Goal: Communication & Community: Answer question/provide support

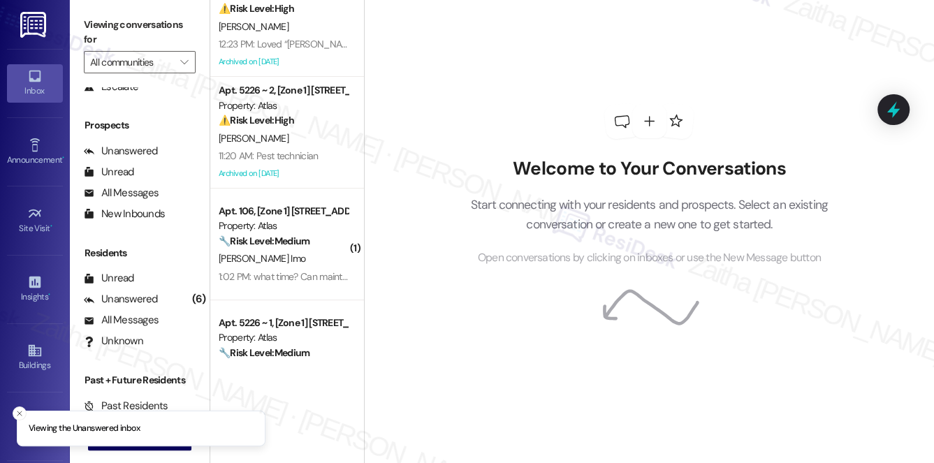
scroll to position [63, 0]
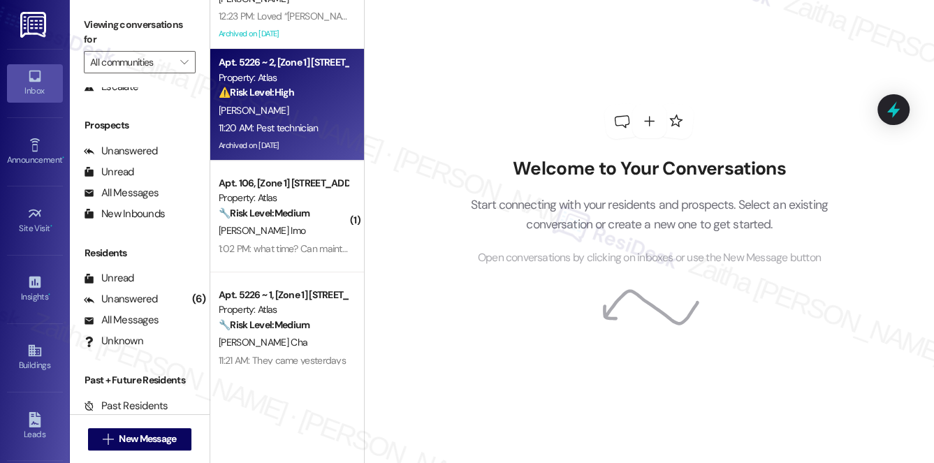
click at [319, 117] on div "[PERSON_NAME]" at bounding box center [283, 110] width 132 height 17
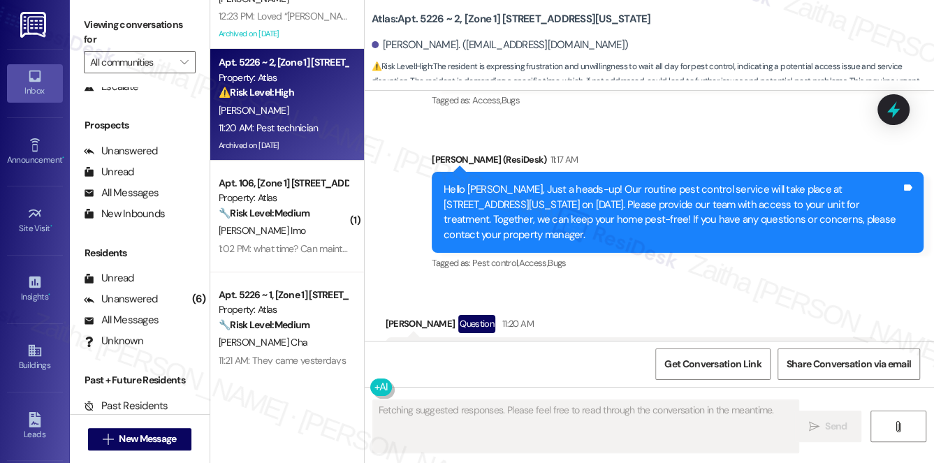
scroll to position [7050, 0]
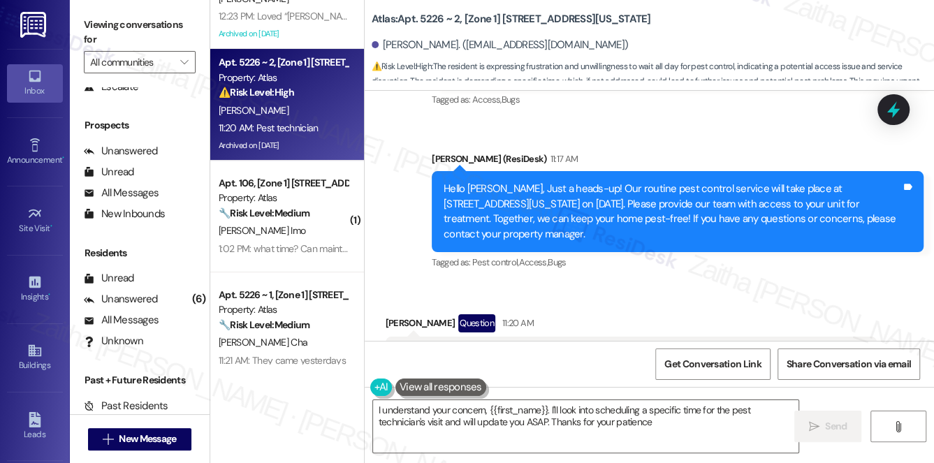
type textarea "I understand your concern, {{first_name}}. I'll look into scheduling a specific…"
click at [654, 420] on button "Hide Suggestions" at bounding box center [659, 427] width 28 height 14
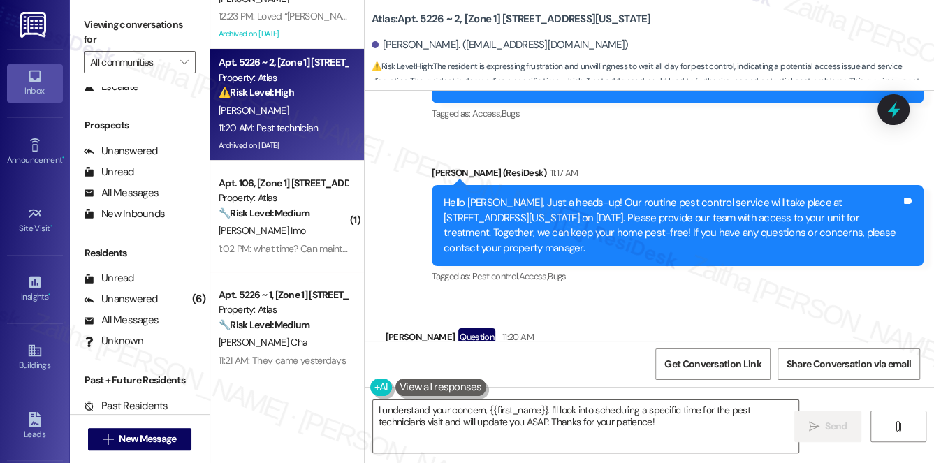
scroll to position [7055, 0]
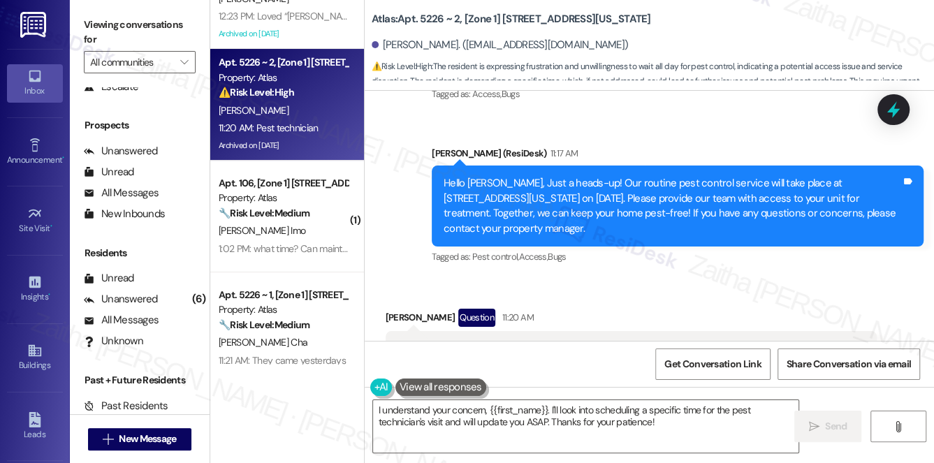
drag, startPoint x: 395, startPoint y: 132, endPoint x: 840, endPoint y: 154, distance: 444.8
click at [840, 342] on div "Ok the time I can't be waiting all day for the past person. I need a time when …" at bounding box center [626, 357] width 460 height 30
copy div "Ok the time I can't be waiting all day for the past person. I need a time when …"
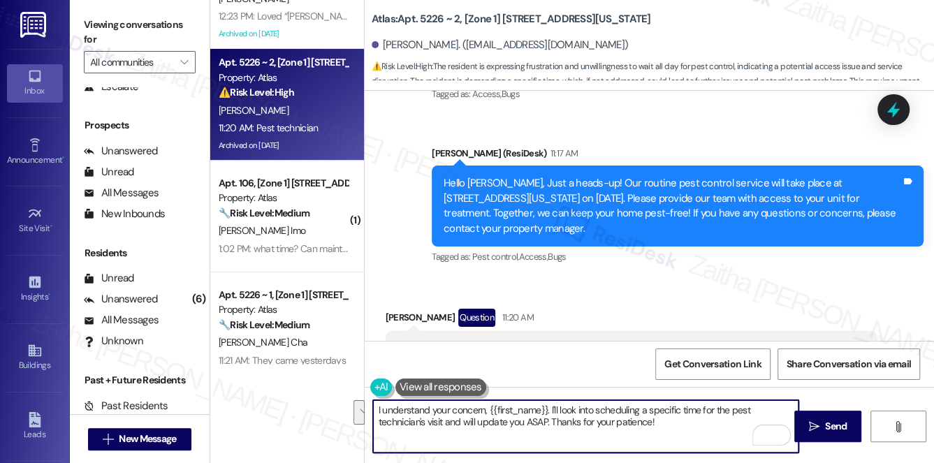
drag, startPoint x: 378, startPoint y: 409, endPoint x: 658, endPoint y: 451, distance: 283.3
click at [658, 451] on textarea "I understand your concern, {{first_name}}. I'll look into scheduling a specific…" at bounding box center [586, 426] width 426 height 52
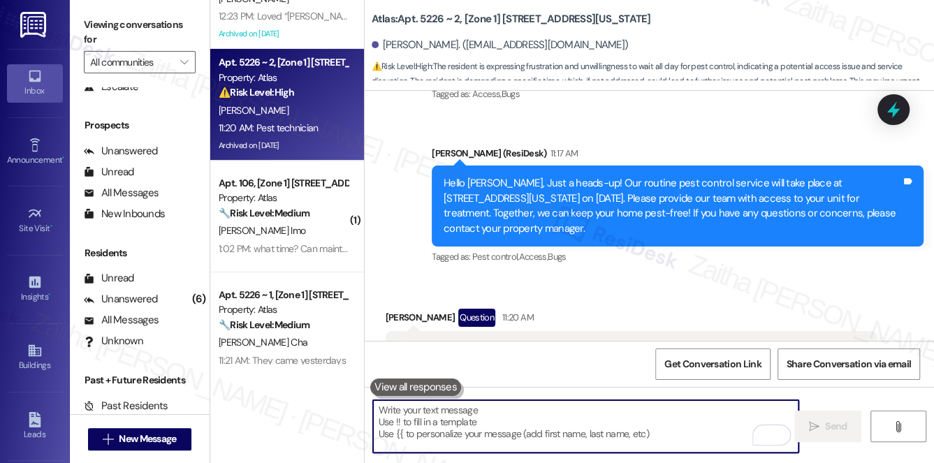
paste textarea "I understand, thank you for letting me know. I’ll make a note of your concern a…"
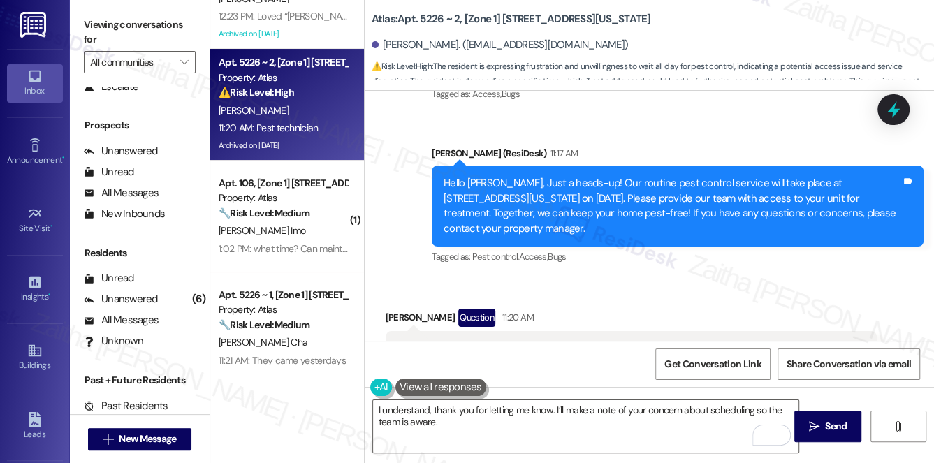
click at [404, 309] on div "[PERSON_NAME] Question 11:20 AM" at bounding box center [632, 320] width 492 height 22
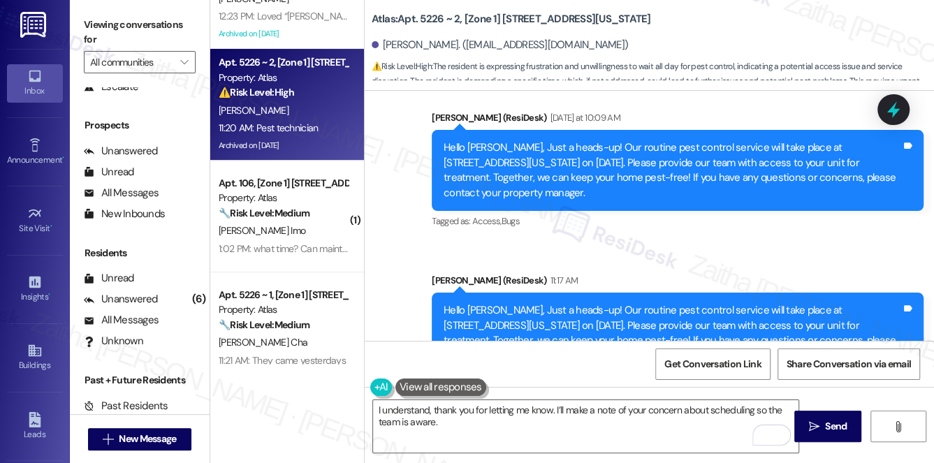
copy div "[PERSON_NAME]"
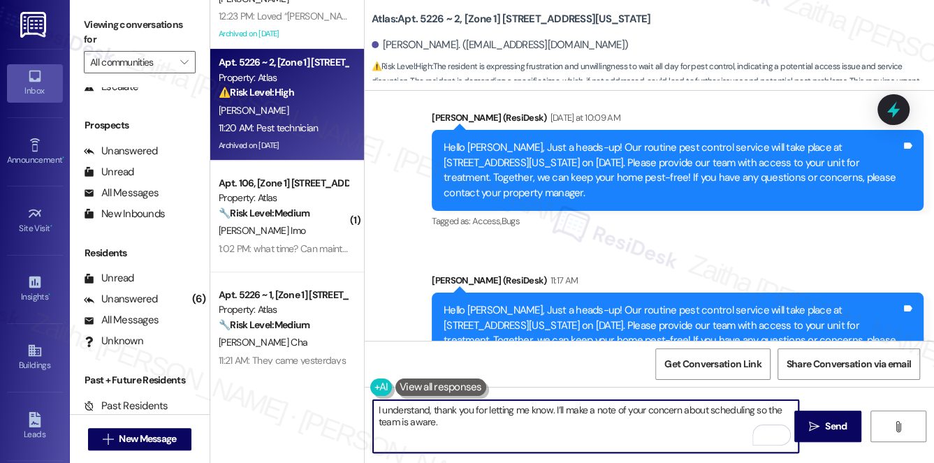
click at [555, 410] on textarea "I understand, thank you for letting me know. I’ll make a note of your concern a…" at bounding box center [586, 426] width 426 height 52
paste textarea "[PERSON_NAME]"
click at [560, 419] on textarea "I understand, thank you for letting me know.,[PERSON_NAME]’ll make a note of yo…" at bounding box center [586, 426] width 426 height 52
type textarea "I understand, thank you for letting me know, [PERSON_NAME]. I’ll make a note of…"
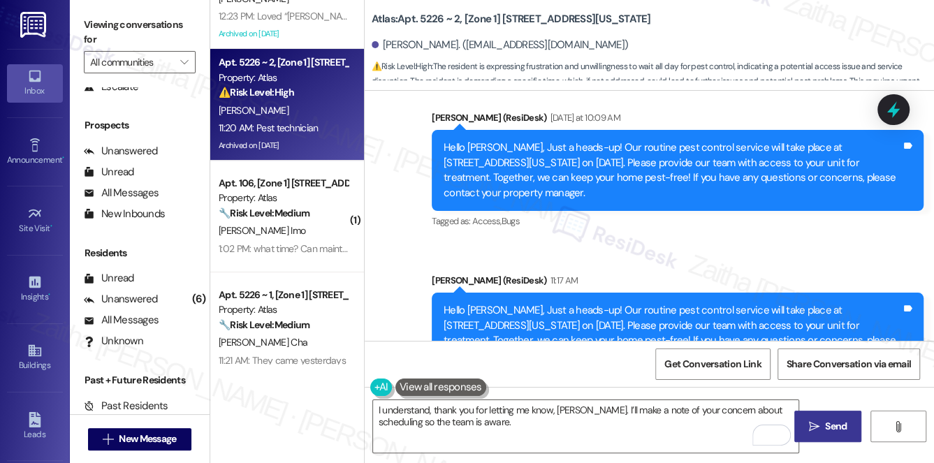
click at [816, 421] on icon "" at bounding box center [814, 426] width 10 height 11
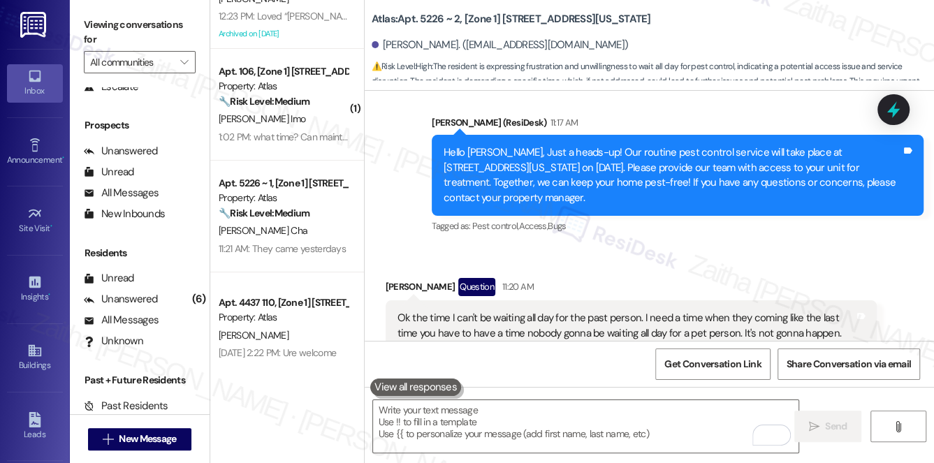
scroll to position [7168, 0]
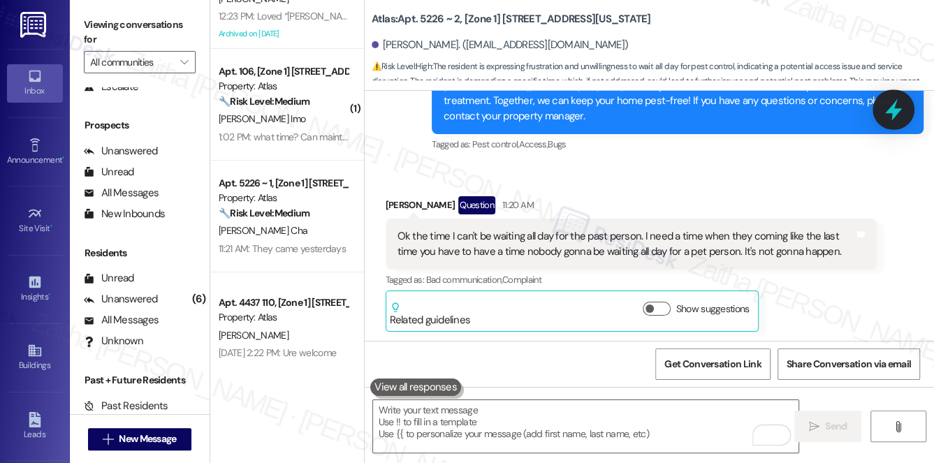
click at [898, 100] on icon at bounding box center [894, 110] width 24 height 24
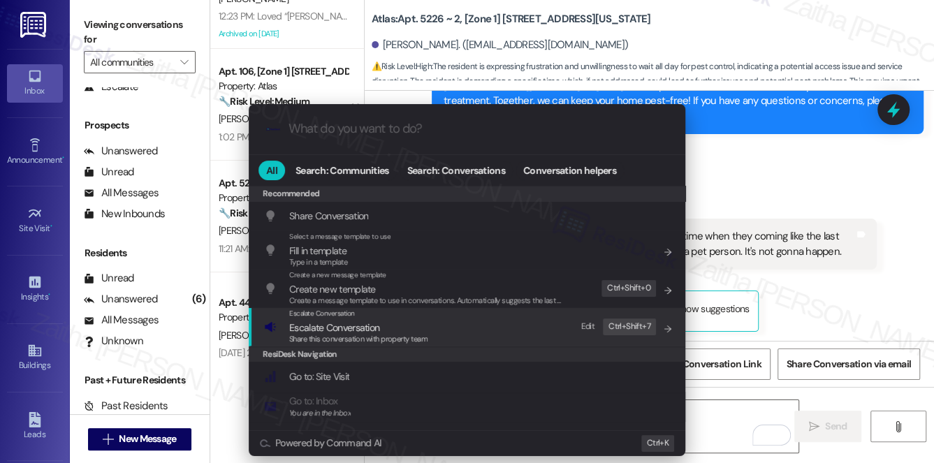
click at [343, 328] on span "Escalate Conversation" at bounding box center [334, 327] width 90 height 13
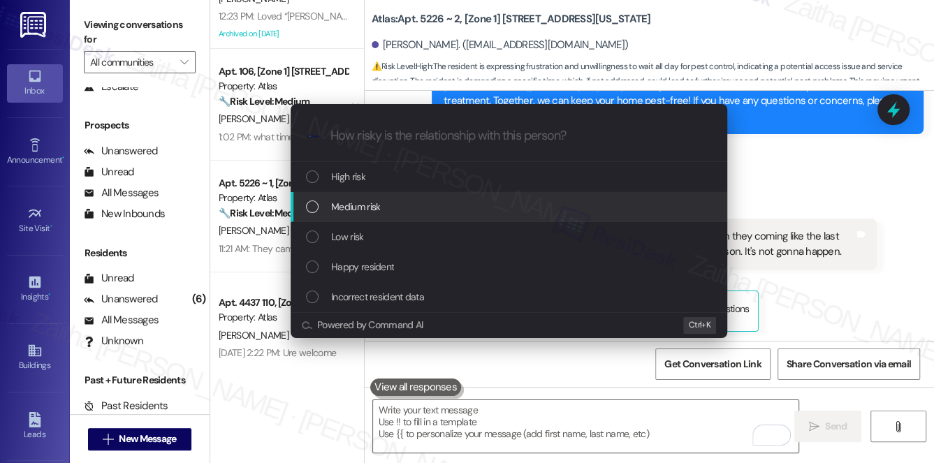
click at [380, 203] on span "Medium risk" at bounding box center [355, 206] width 49 height 15
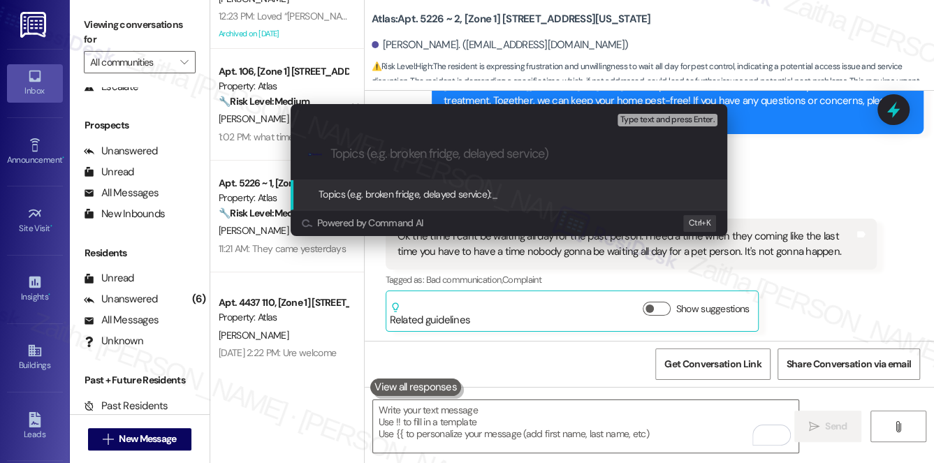
paste input "Pest Control Routine Service"
paste input "Appointment Time Needed for Pest Control"
type input "Pest Control Routine Service - Appointment Time Needed for Pest Control"
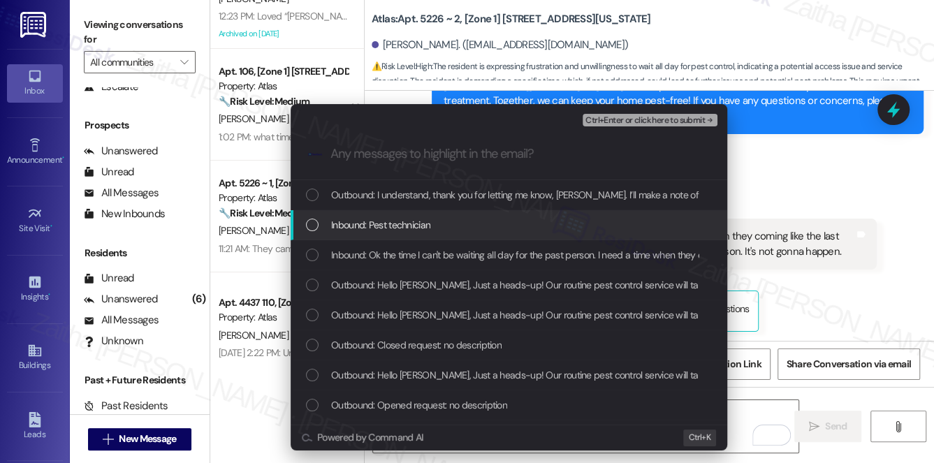
click at [483, 224] on div "Inbound: Pest technician" at bounding box center [510, 224] width 409 height 15
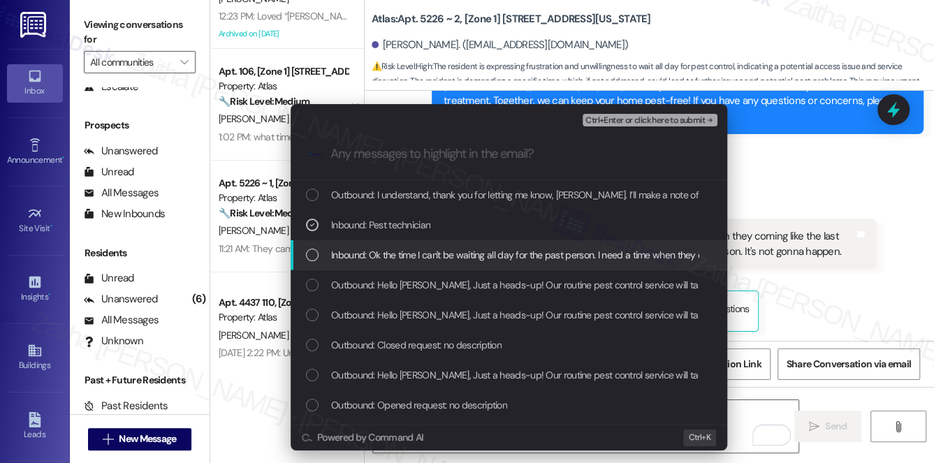
click at [467, 256] on span "Inbound: Ok the time I can't be waiting all day for the past person. I need a t…" at bounding box center [760, 254] width 858 height 15
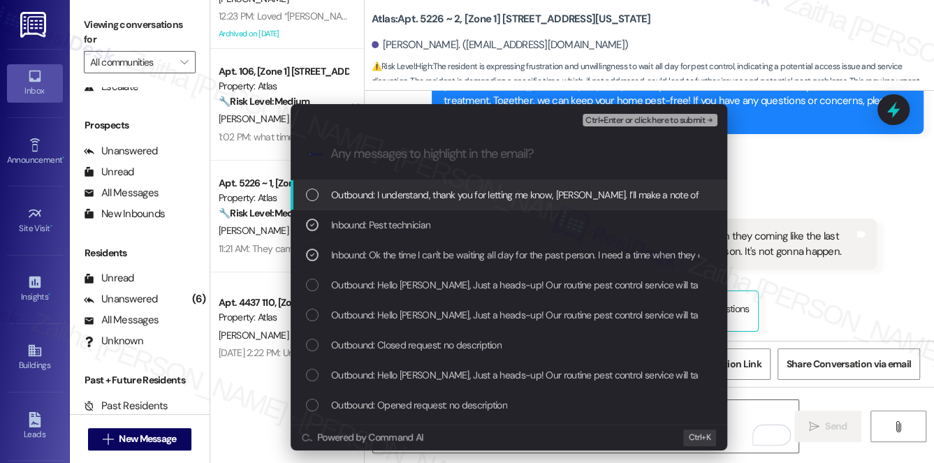
click at [645, 127] on div "Ctrl+Enter or click here to submit" at bounding box center [652, 120] width 138 height 18
click at [601, 127] on div "Ctrl+Enter or click here to submit" at bounding box center [652, 120] width 138 height 18
click at [601, 126] on button "Ctrl+Enter or click here to submit" at bounding box center [650, 120] width 135 height 13
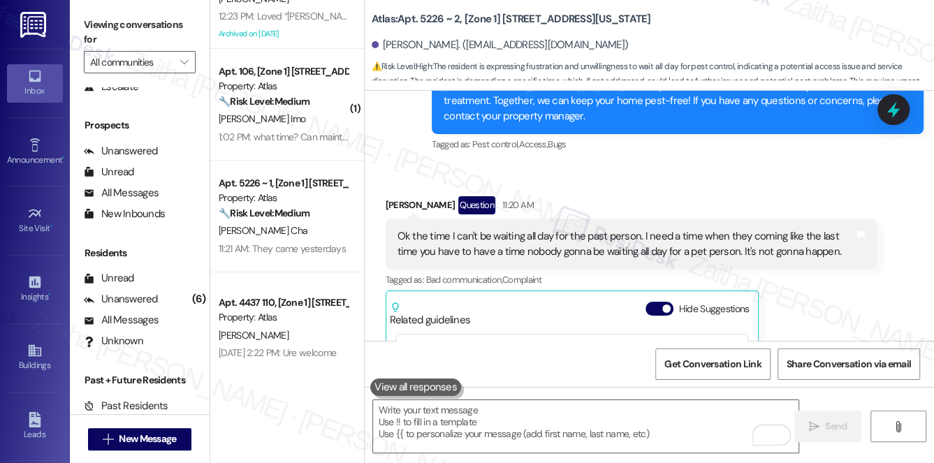
scroll to position [7240, 0]
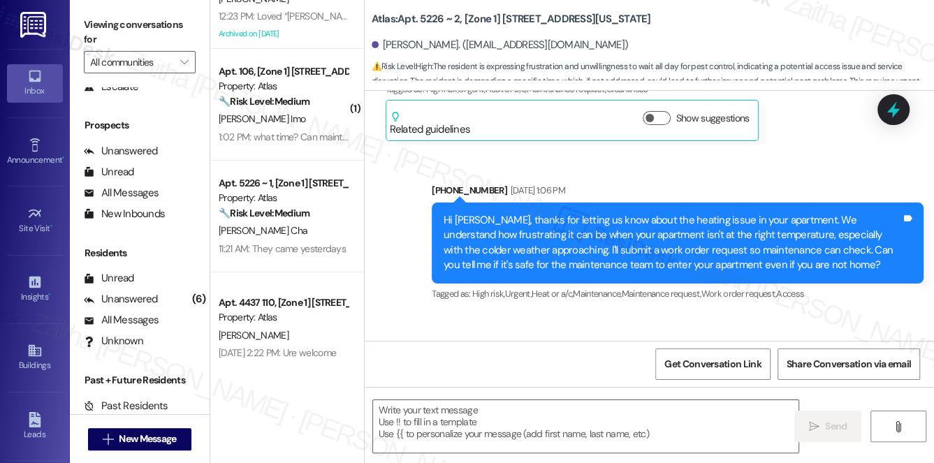
type textarea "Fetching suggested responses. Please feel free to read through the conversation…"
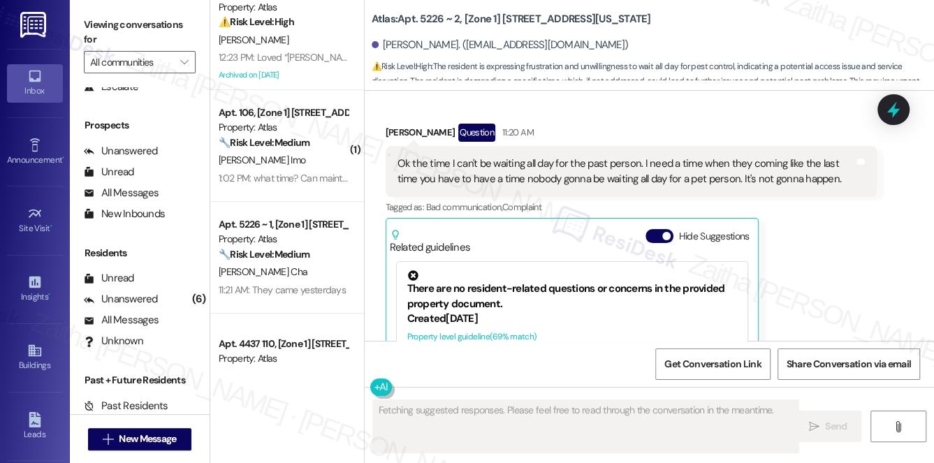
scroll to position [0, 0]
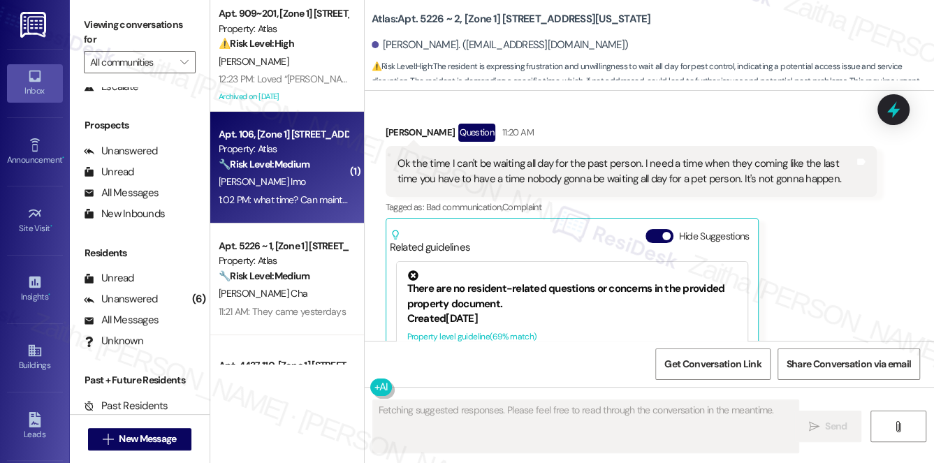
click at [295, 179] on div "[PERSON_NAME] Imo" at bounding box center [283, 181] width 132 height 17
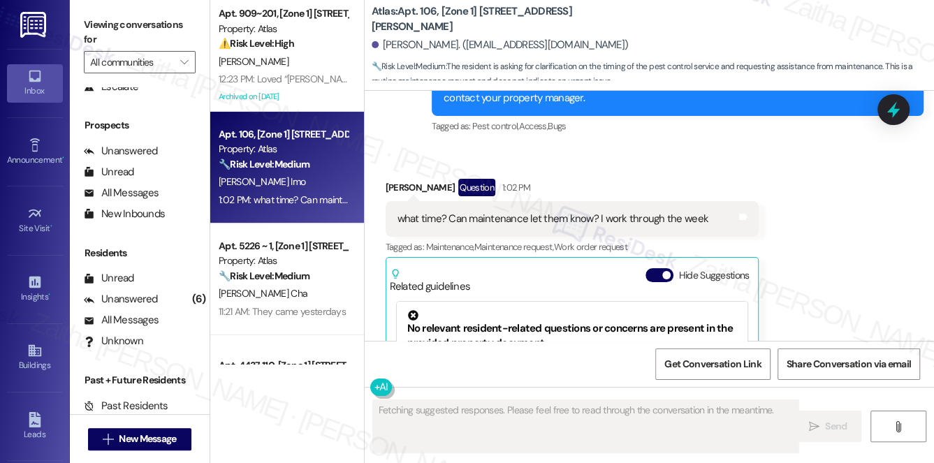
scroll to position [2285, 0]
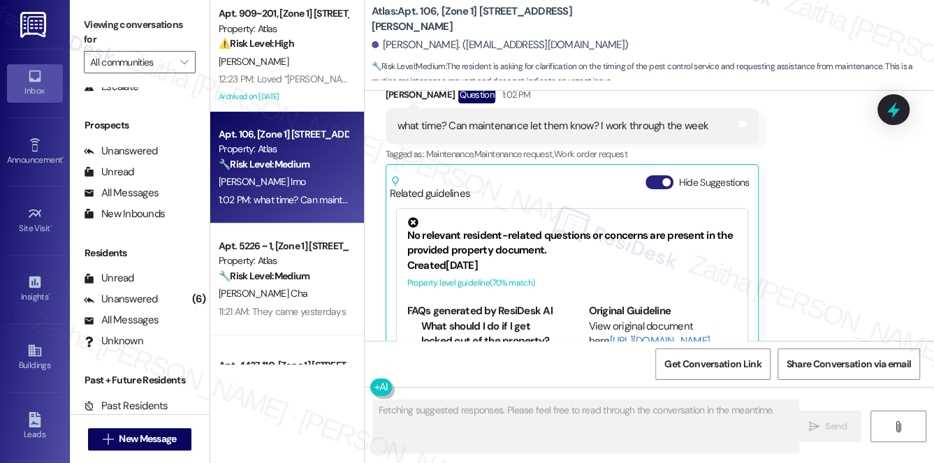
click at [652, 175] on button "Hide Suggestions" at bounding box center [659, 182] width 28 height 14
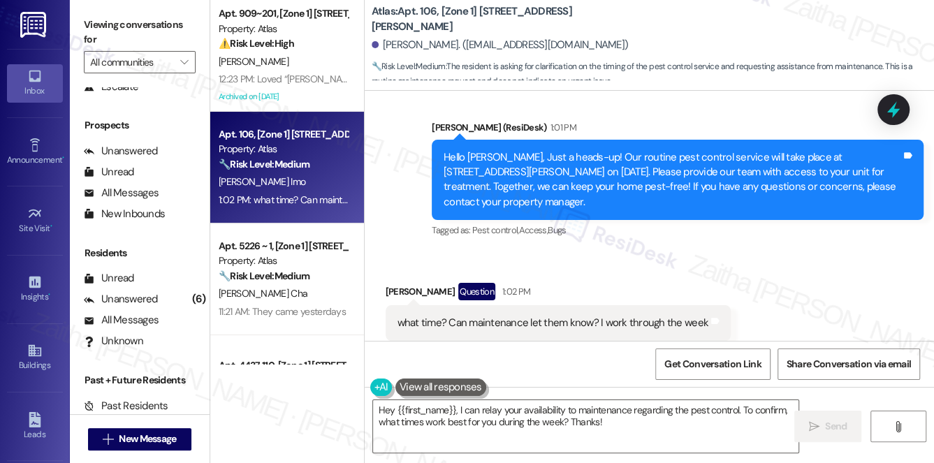
scroll to position [2100, 0]
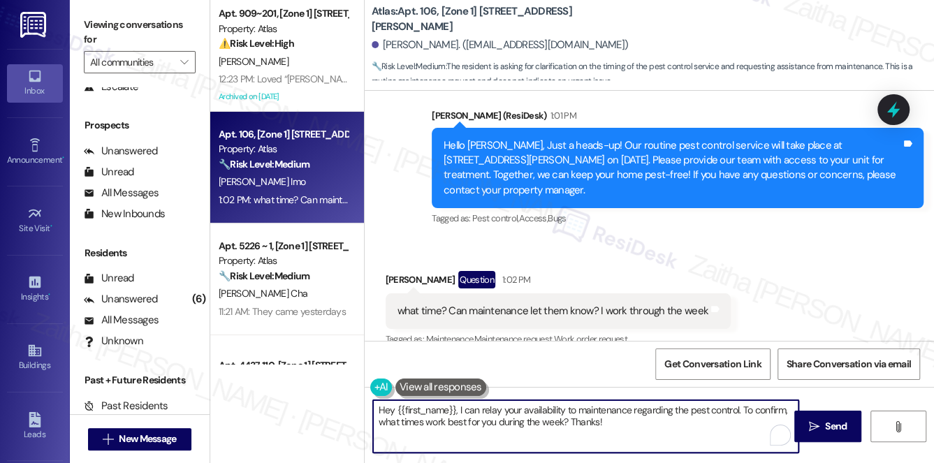
click at [393, 407] on textarea "Hey {{first_name}}, I can relay your availability to maintenance regarding the …" at bounding box center [586, 426] width 426 height 52
click at [618, 360] on button "Show suggestions" at bounding box center [628, 367] width 28 height 14
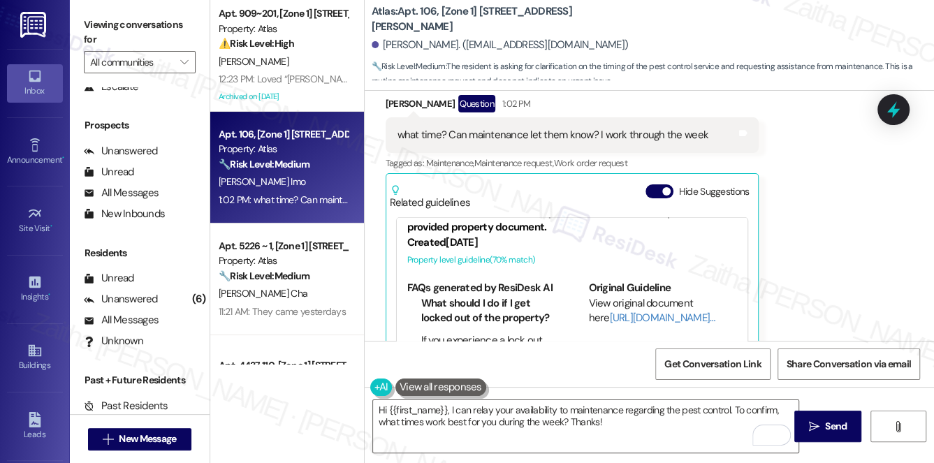
scroll to position [2286, 0]
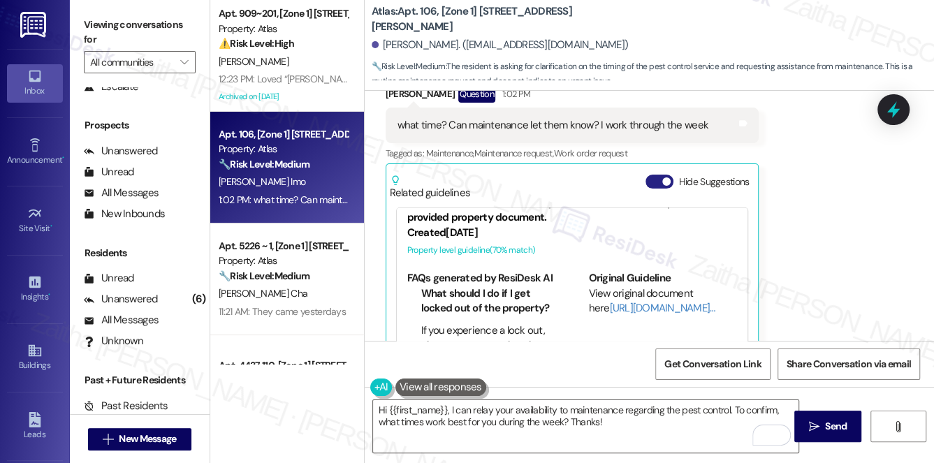
click at [658, 175] on button "Hide Suggestions" at bounding box center [659, 182] width 28 height 14
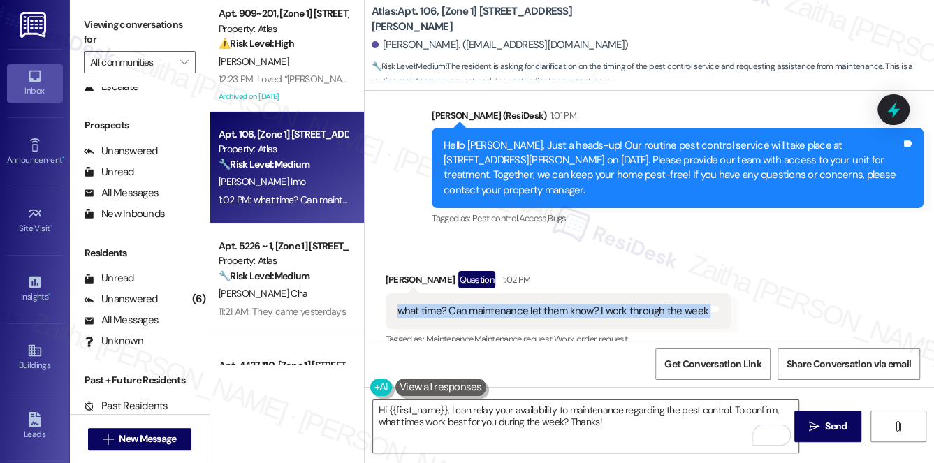
drag, startPoint x: 393, startPoint y: 249, endPoint x: 701, endPoint y: 263, distance: 308.3
click at [701, 293] on div "what time? Can maintenance let them know? I work through the week Tags and notes" at bounding box center [558, 311] width 345 height 36
copy div "what time? Can maintenance let them know? I work through the week Tags and notes"
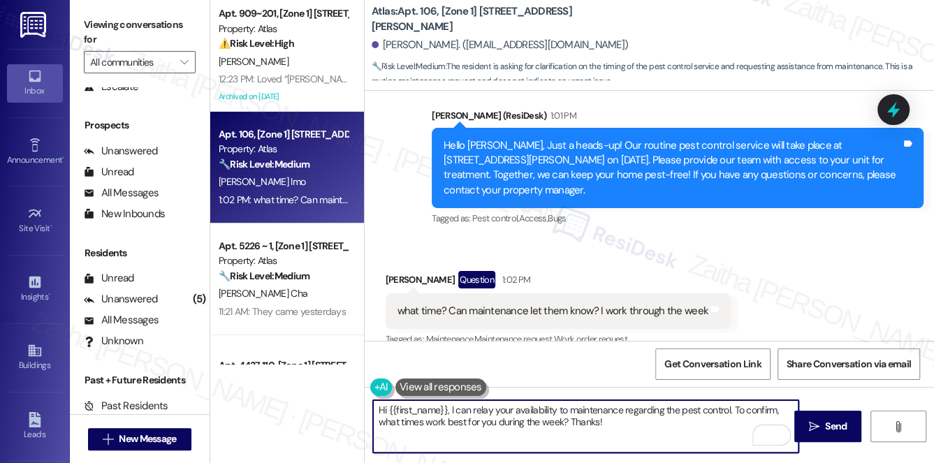
click at [448, 410] on textarea "Hi {{first_name}}, I can relay your availability to maintenance regarding the p…" at bounding box center [586, 426] width 426 height 52
drag, startPoint x: 449, startPoint y: 407, endPoint x: 654, endPoint y: 430, distance: 206.0
click at [654, 430] on textarea "Hi {{first_name}}, I can relay your availability to maintenance regarding the p…" at bounding box center [586, 426] width 426 height 52
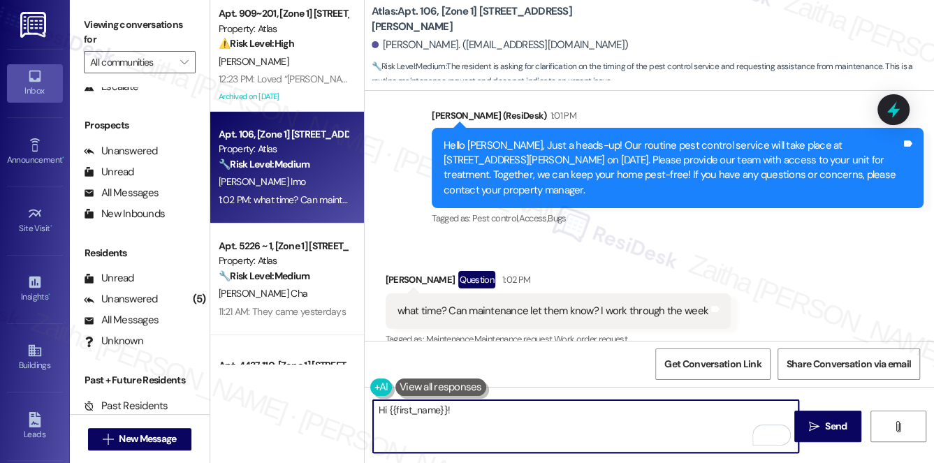
paste textarea "Pest control visits [DATE] can take place anytime between [GEOGRAPHIC_DATA] and…"
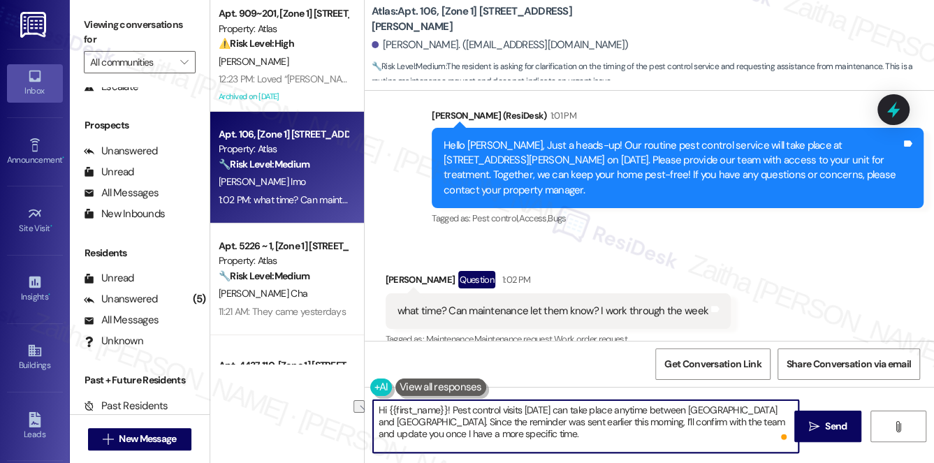
drag, startPoint x: 576, startPoint y: 421, endPoint x: 367, endPoint y: 420, distance: 208.9
click at [367, 420] on div "Hi {{first_name}}! Pest control visits [DATE] can take place anytime between [G…" at bounding box center [579, 427] width 428 height 54
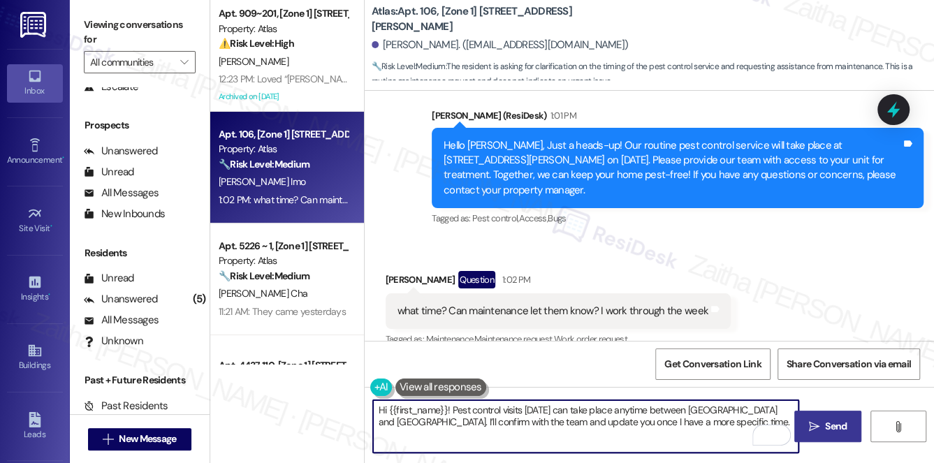
type textarea "Hi {{first_name}}! Pest control visits [DATE] can take place anytime between [G…"
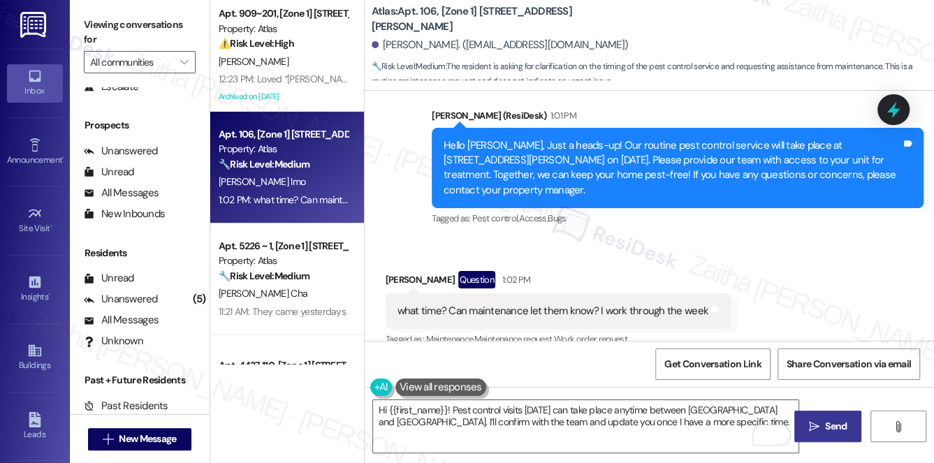
drag, startPoint x: 839, startPoint y: 427, endPoint x: 835, endPoint y: 418, distance: 10.0
click at [839, 428] on span "Send" at bounding box center [836, 426] width 22 height 15
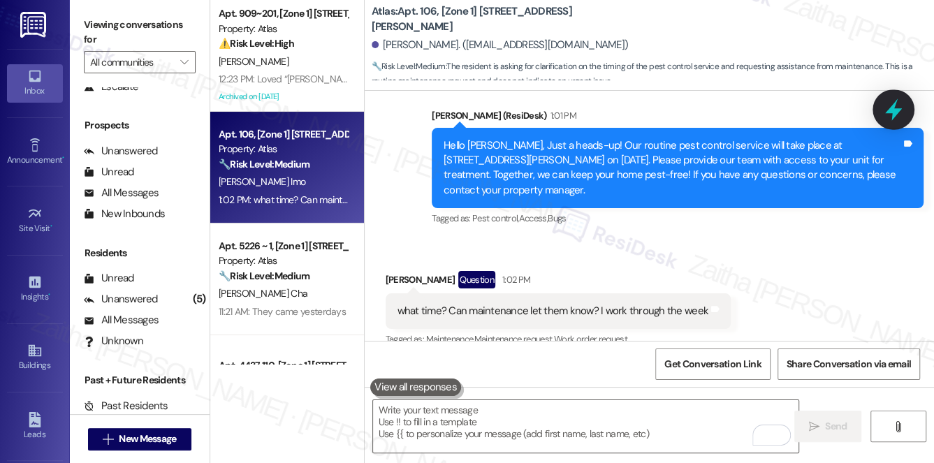
click at [901, 107] on icon at bounding box center [894, 110] width 24 height 24
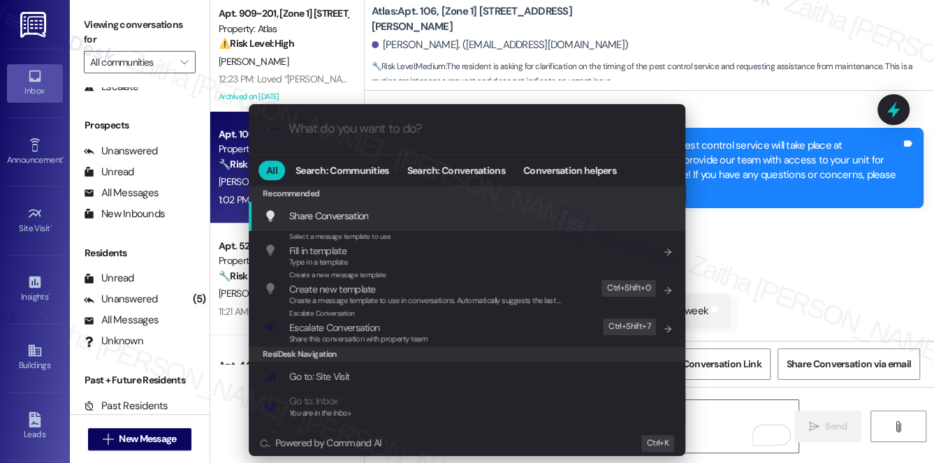
scroll to position [2099, 0]
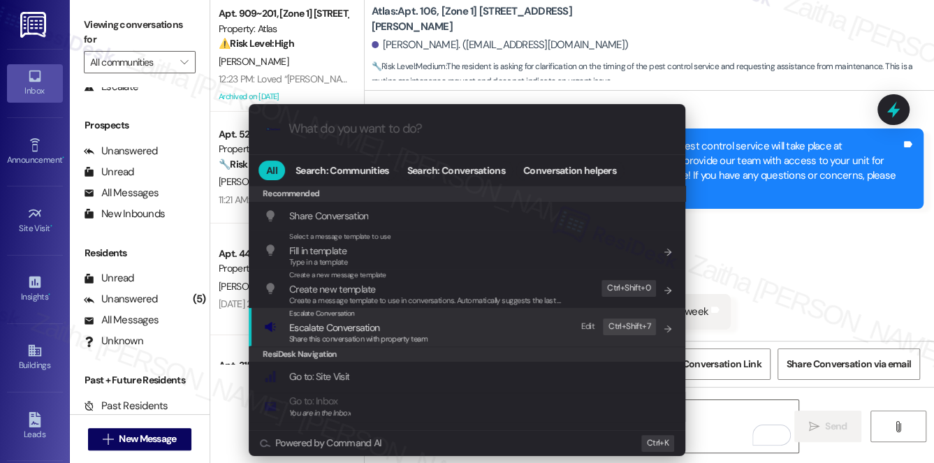
click at [356, 328] on span "Escalate Conversation" at bounding box center [334, 327] width 90 height 13
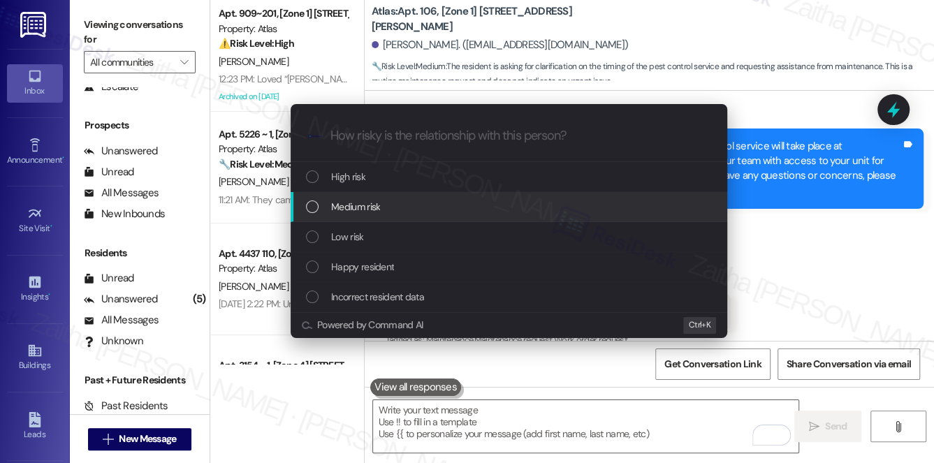
drag, startPoint x: 384, startPoint y: 219, endPoint x: 388, endPoint y: 207, distance: 13.3
click at [386, 211] on div "Medium risk" at bounding box center [509, 207] width 437 height 30
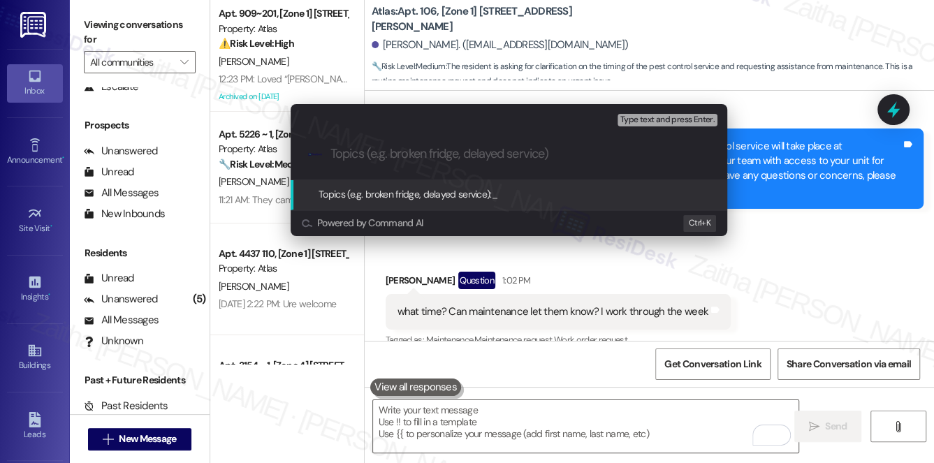
paste input "Pest Control Routine Service"
type input "Pest Control Routine Service - ETA"
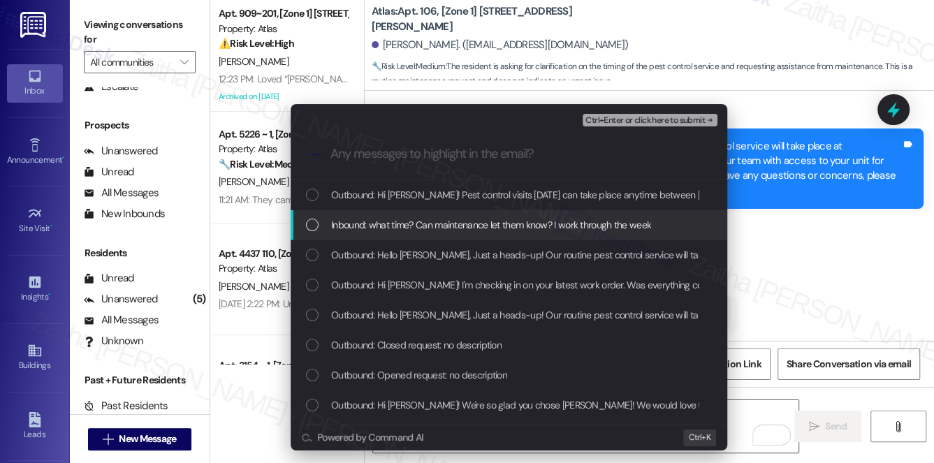
click at [457, 217] on span "Inbound: what time? Can maintenance let them know? I work through the week" at bounding box center [491, 224] width 320 height 15
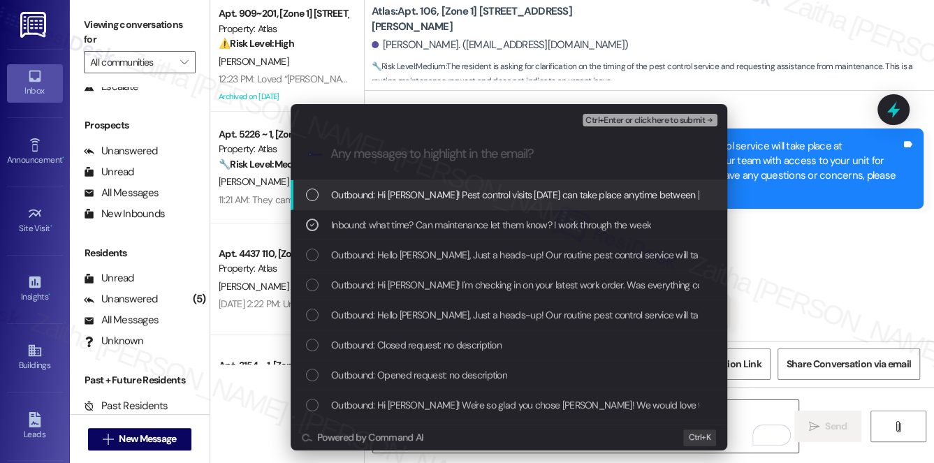
click at [613, 125] on button "Ctrl+Enter or click here to submit" at bounding box center [650, 120] width 135 height 13
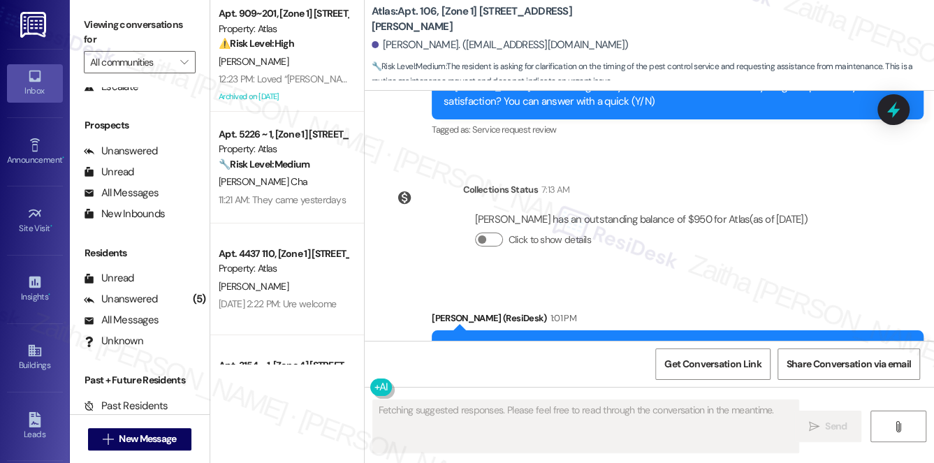
scroll to position [2285, 0]
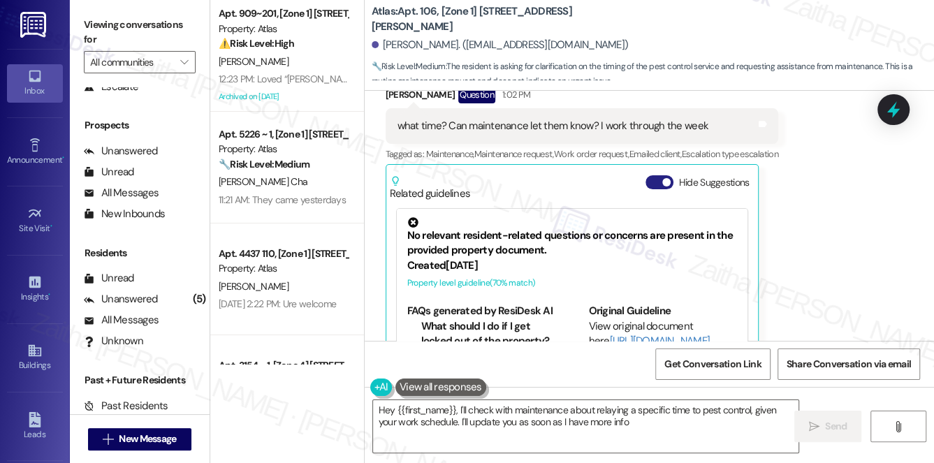
type textarea "Hey {{first_name}}, I'll check with maintenance about relaying a specific time …"
click at [652, 175] on button "Hide Suggestions" at bounding box center [659, 182] width 28 height 14
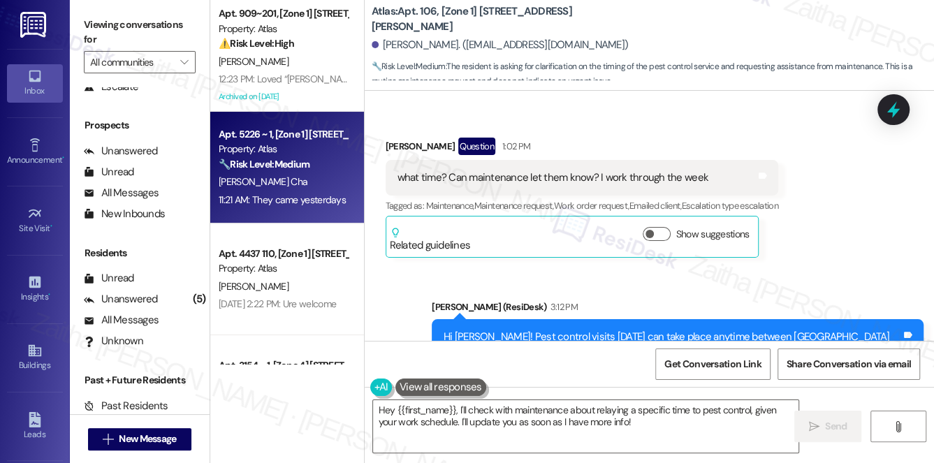
click at [283, 219] on div "Apt. 5226 ~ 1, [Zone 1] [STREET_ADDRESS][US_STATE] Property: Atlas 🔧 Risk Level…" at bounding box center [287, 168] width 154 height 112
type textarea "Fetching suggested responses. Please feel free to read through the conversation…"
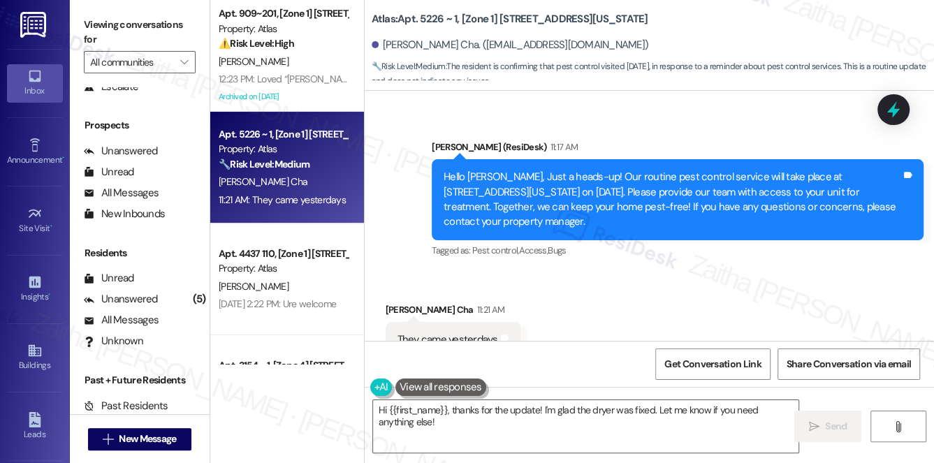
scroll to position [3401, 0]
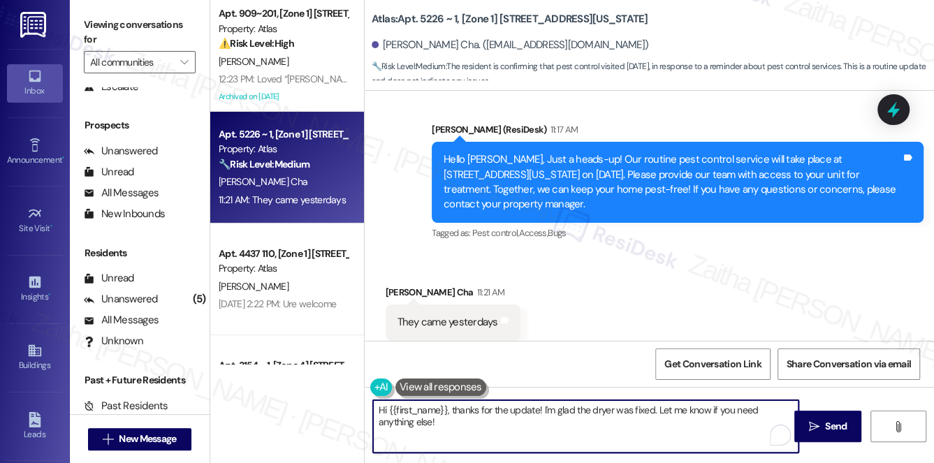
drag, startPoint x: 542, startPoint y: 409, endPoint x: 570, endPoint y: 444, distance: 44.7
click at [569, 444] on textarea "Hi {{first_name}}, thanks for the update! I'm glad the dryer was fixed. Let me …" at bounding box center [586, 426] width 426 height 52
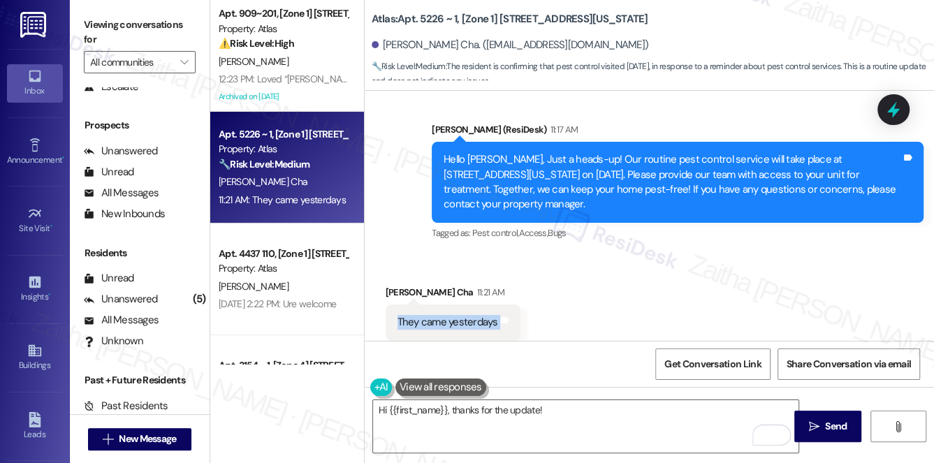
drag, startPoint x: 393, startPoint y: 295, endPoint x: 527, endPoint y: 295, distance: 134.8
click at [527, 295] on div "Received via SMS [PERSON_NAME] Cha 11:21 AM They came yesterdays Tags and notes…" at bounding box center [649, 313] width 569 height 118
copy div "They came yesterdays Tags and notes"
click at [601, 410] on textarea "Hi {{first_name}}, thanks for the update!" at bounding box center [586, 426] width 426 height 52
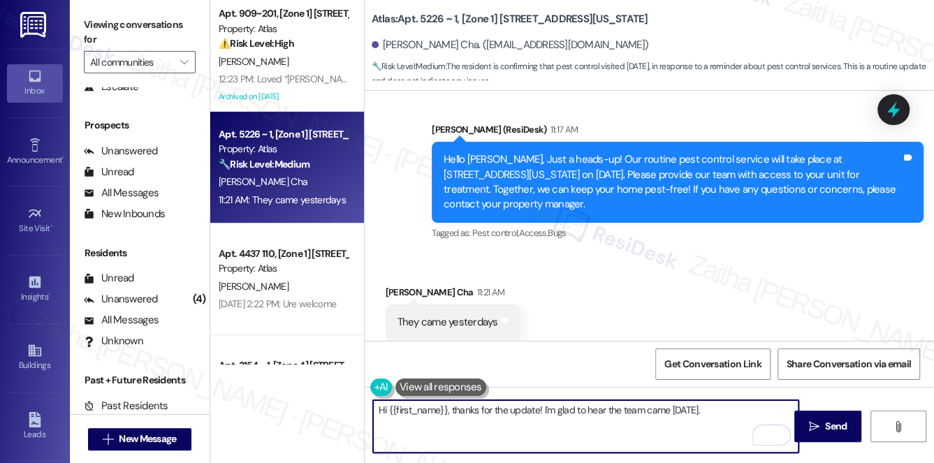
paste textarea "If you need anything else, please don't hesitate to reach out!"
type textarea "Hi {{first_name}}, thanks for the update! I'm glad to hear the team came [DATE]…"
click at [377, 405] on textarea "Hi {{first_name}}, thanks for the update! I'm glad to hear the team came [DATE]…" at bounding box center [586, 426] width 426 height 52
drag, startPoint x: 377, startPoint y: 405, endPoint x: 634, endPoint y: 425, distance: 257.8
click at [634, 425] on textarea "Hi {{first_name}}, thanks for the update! I'm glad to hear the team came [DATE]…" at bounding box center [586, 426] width 426 height 52
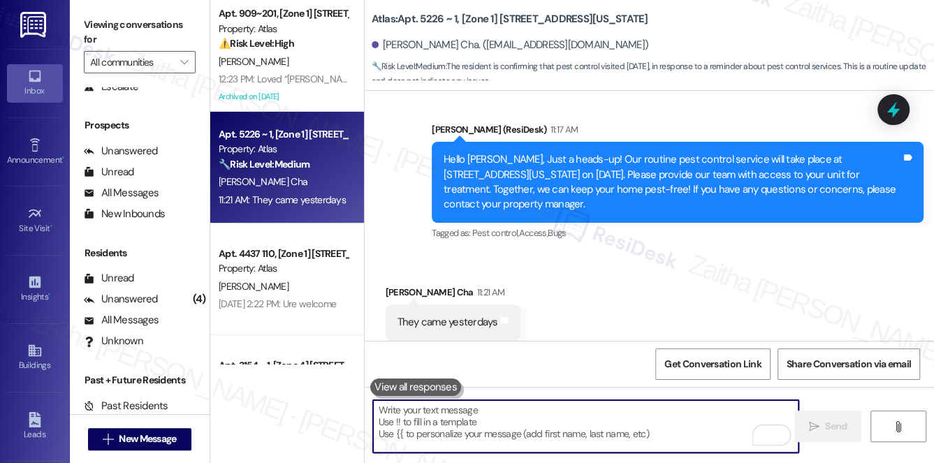
paste textarea "Hi {{first_name}}, thank you for the update! I’m glad to hear the team was able…"
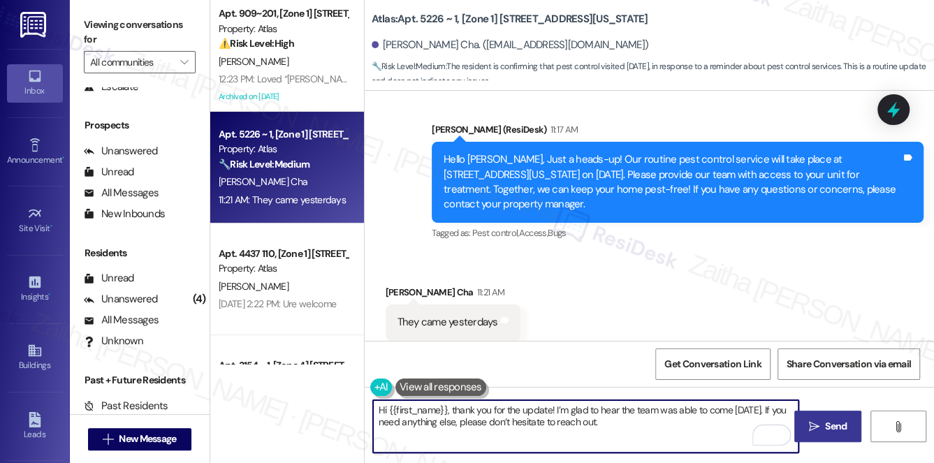
type textarea "Hi {{first_name}}, thank you for the update! I’m glad to hear the team was able…"
click at [838, 415] on button " Send" at bounding box center [828, 426] width 68 height 31
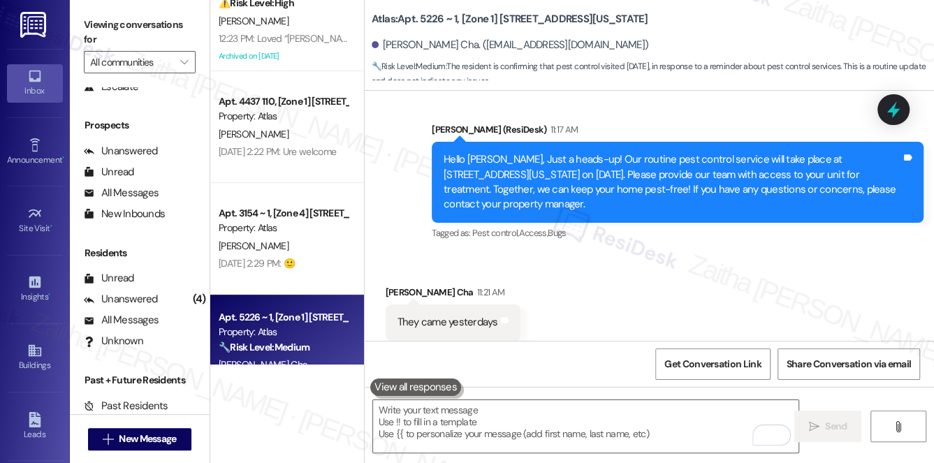
scroll to position [83, 0]
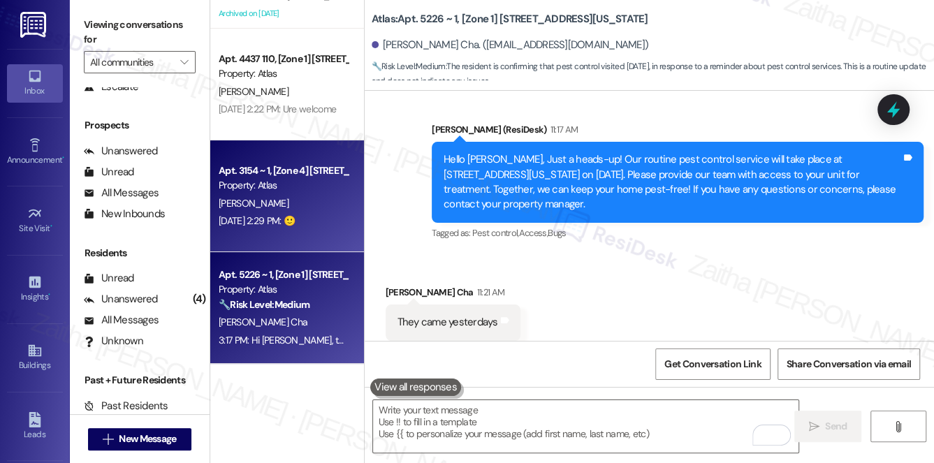
click at [280, 186] on div "Property: Atlas" at bounding box center [283, 185] width 129 height 15
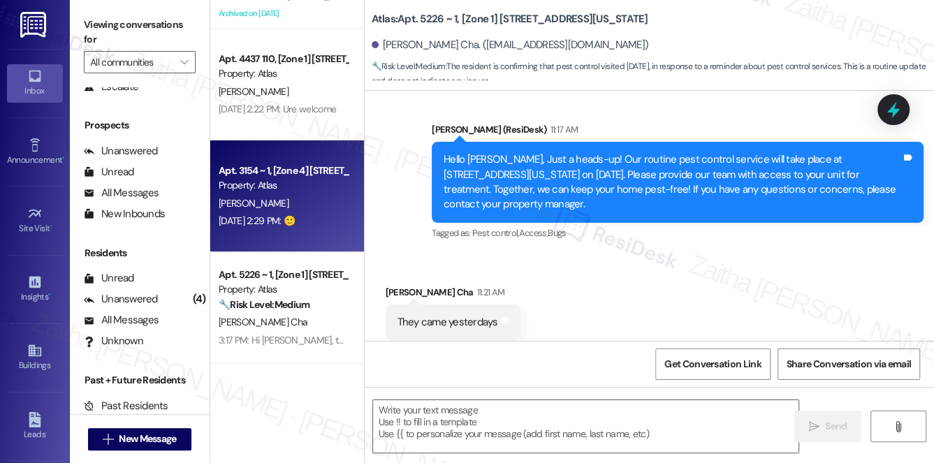
type textarea "Fetching suggested responses. Please feel free to read through the conversation…"
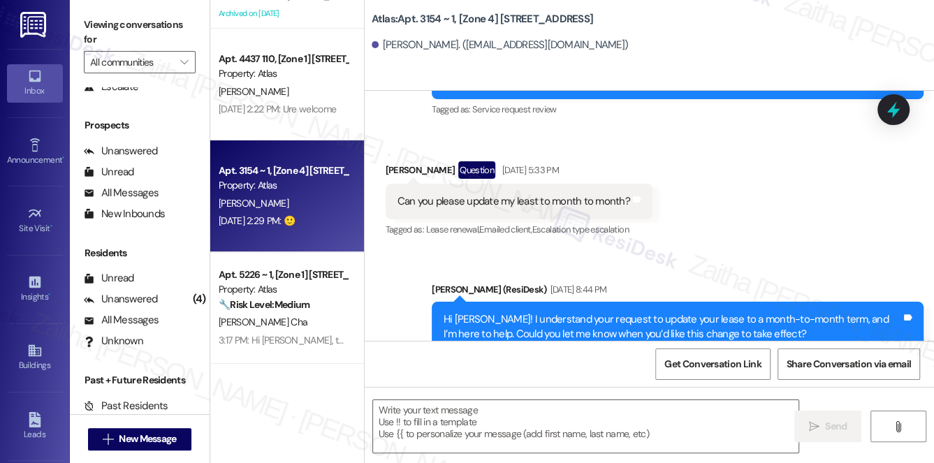
type textarea "Fetching suggested responses. Please feel free to read through the conversation…"
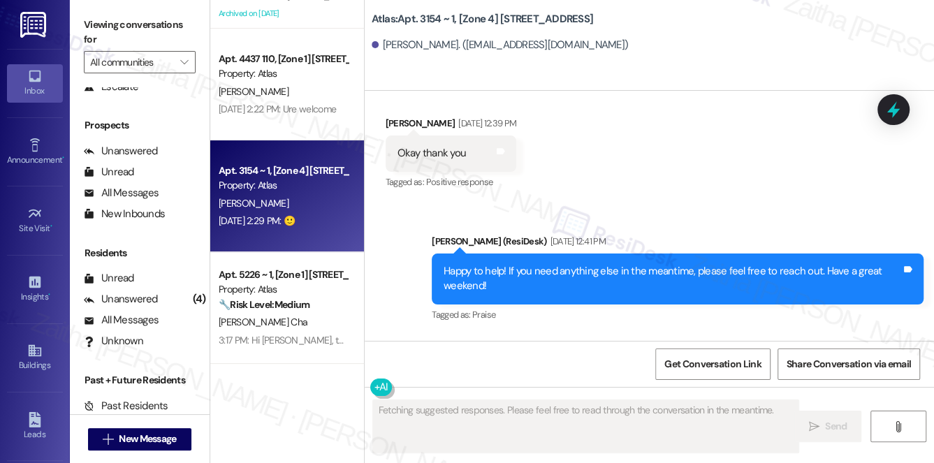
scroll to position [2164, 0]
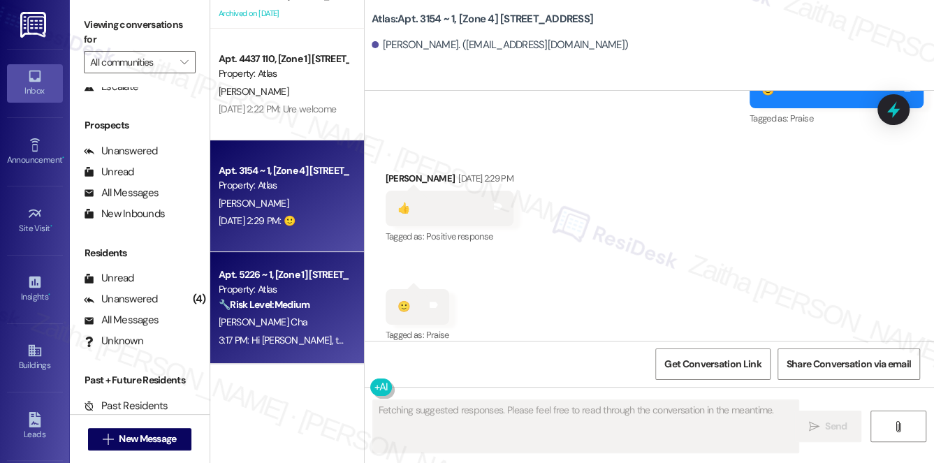
click at [293, 324] on div "[PERSON_NAME] Cha" at bounding box center [283, 322] width 132 height 17
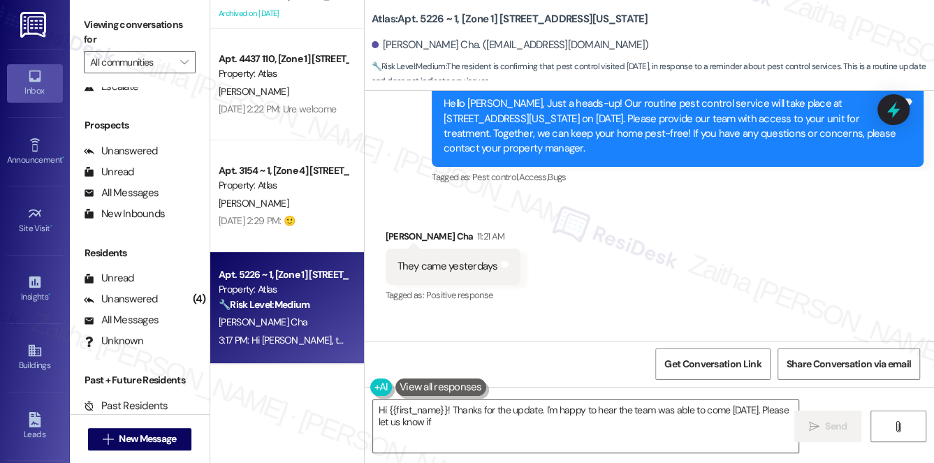
scroll to position [3535, 0]
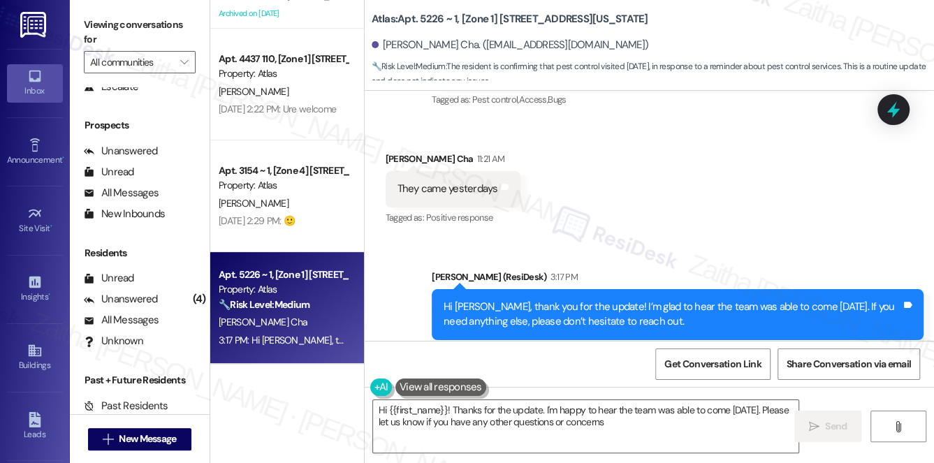
type textarea "Hi {{first_name}}! Thanks for the update. I'm happy to hear the team was able t…"
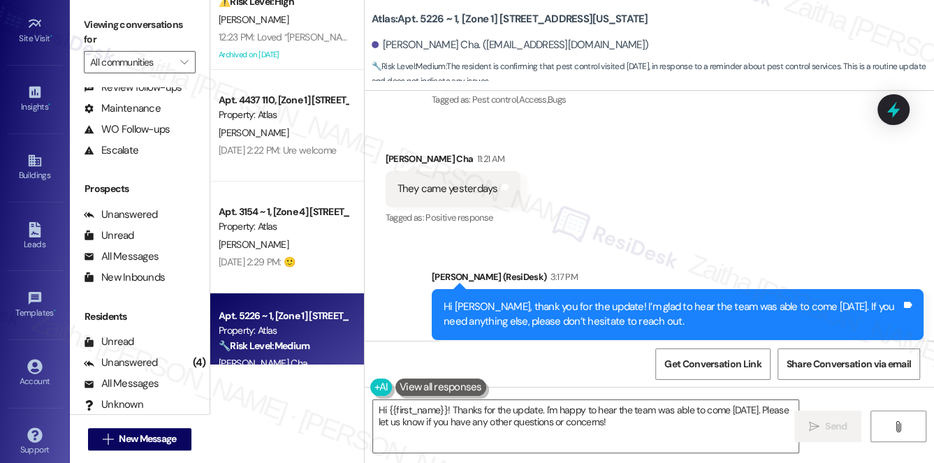
scroll to position [0, 0]
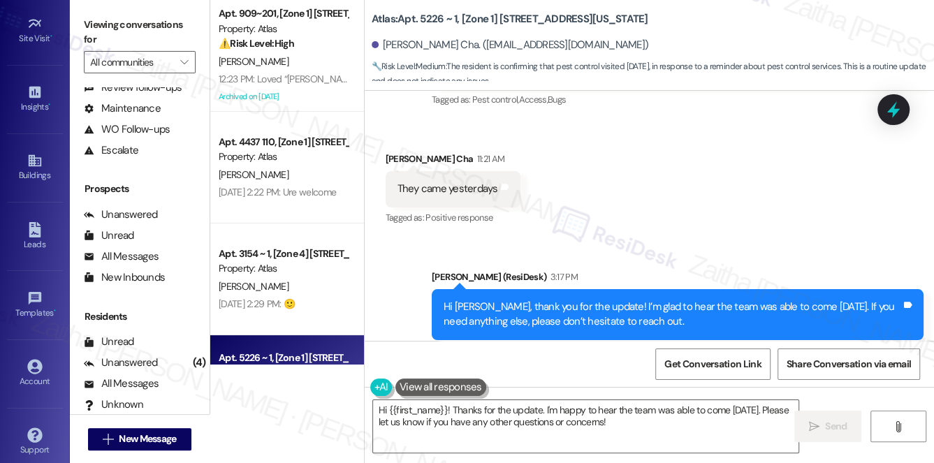
click at [141, 330] on div "Residents Unread (0) Unread: Any tenant messages you've yet to read will show u…" at bounding box center [140, 362] width 140 height 106
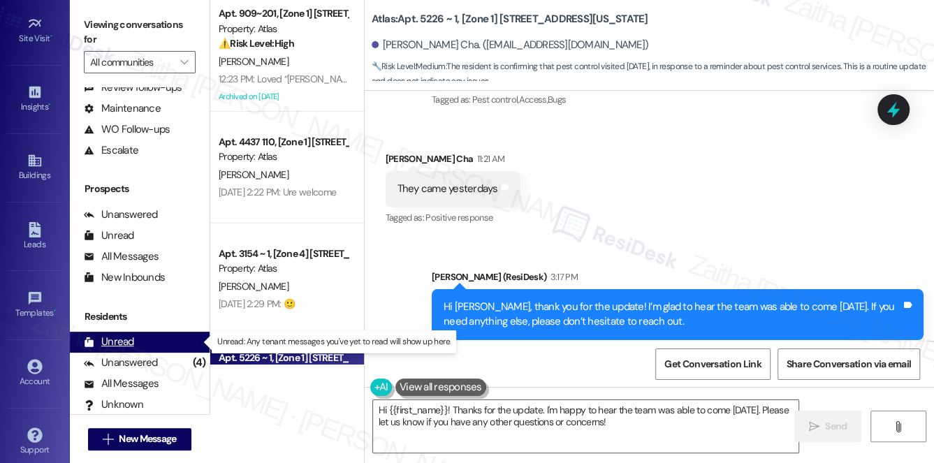
click at [141, 338] on div "Unread (0)" at bounding box center [140, 342] width 140 height 21
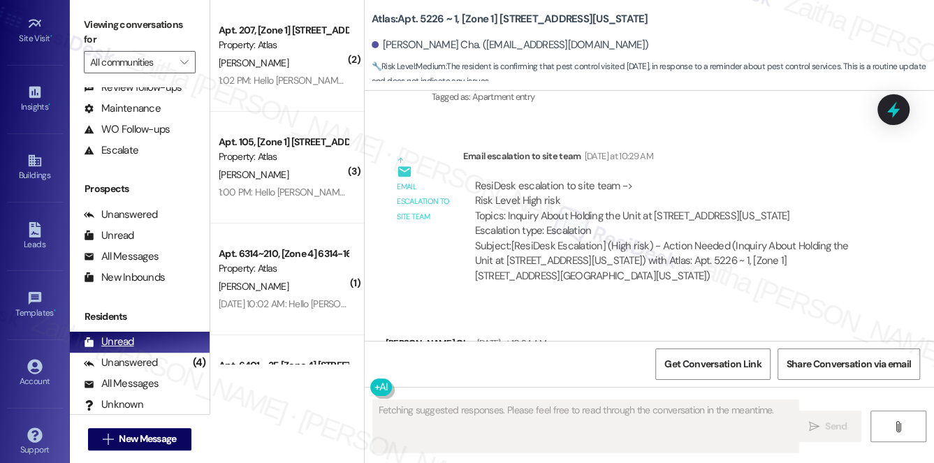
scroll to position [3401, 0]
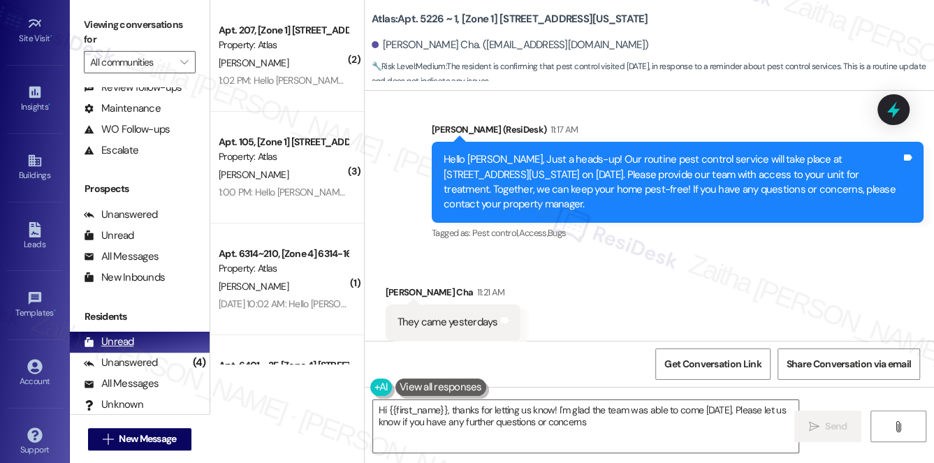
type textarea "Hi {{first_name}}, thanks for letting us know! I'm glad the team was able to co…"
click at [122, 360] on div "Unanswered" at bounding box center [121, 363] width 74 height 15
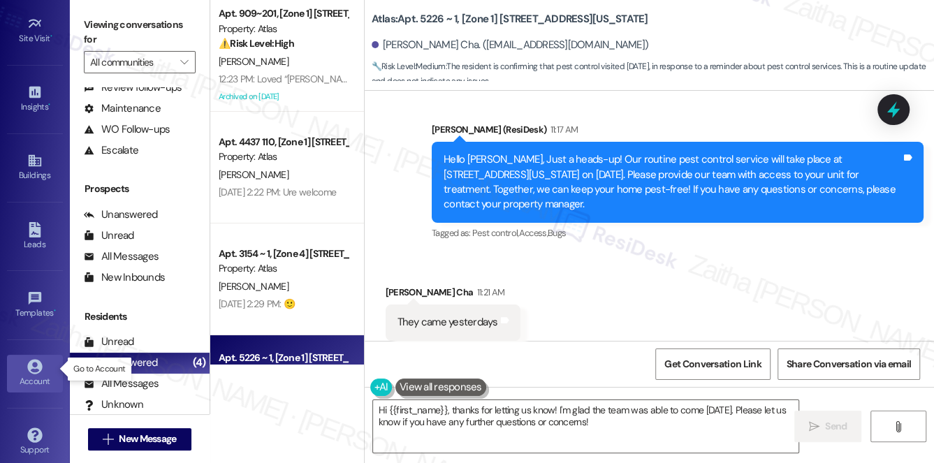
click at [38, 381] on div "Account" at bounding box center [35, 381] width 70 height 14
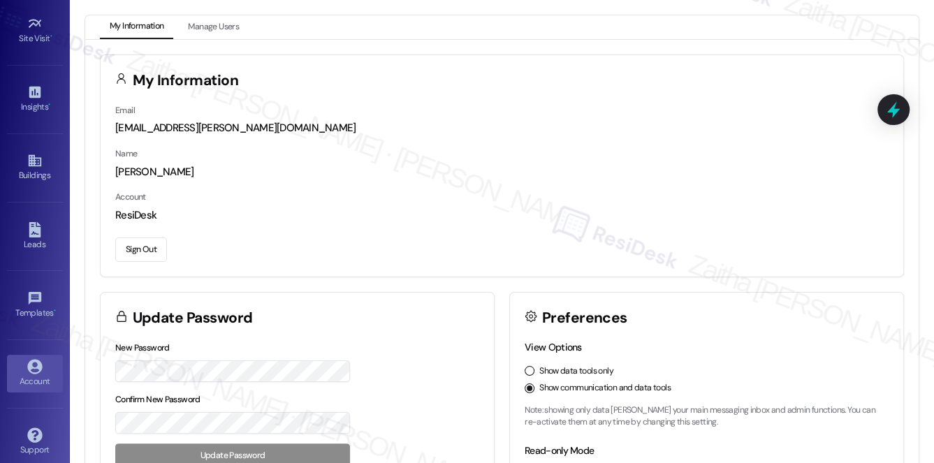
click at [136, 250] on button "Sign Out" at bounding box center [141, 250] width 52 height 24
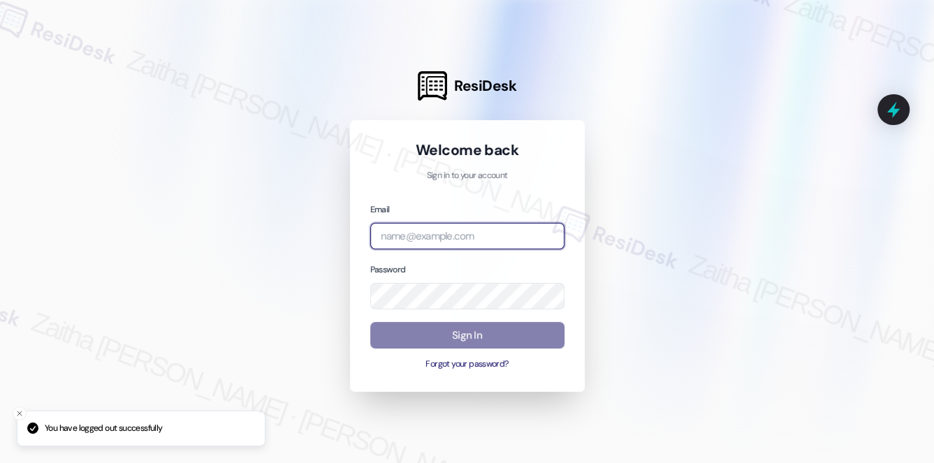
click at [410, 238] on input "email" at bounding box center [467, 236] width 194 height 27
click at [444, 239] on input "Jag" at bounding box center [467, 236] width 194 height 27
click at [0, 462] on com-1password-button at bounding box center [0, 463] width 0 height 0
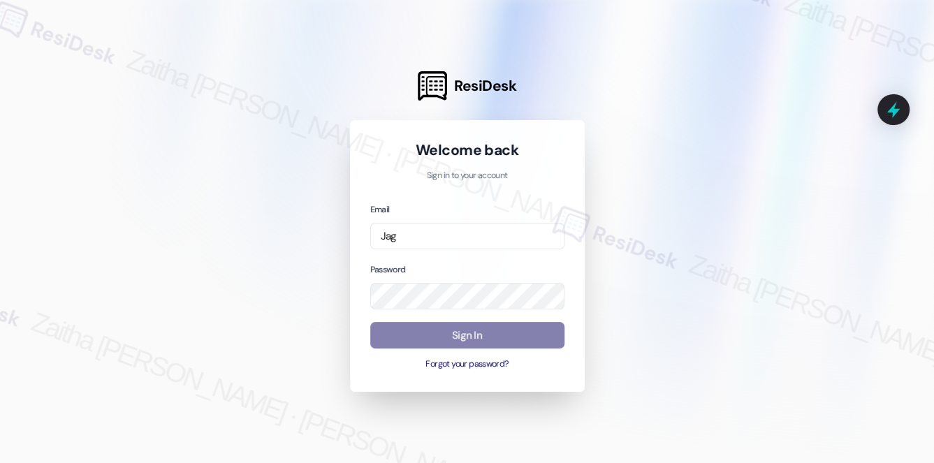
click at [286, 212] on div at bounding box center [467, 231] width 934 height 463
click at [417, 234] on input "Jag" at bounding box center [467, 236] width 194 height 27
click at [0, 462] on com-1password-button at bounding box center [0, 463] width 0 height 0
click at [254, 207] on div at bounding box center [467, 231] width 934 height 463
click at [404, 237] on input "J" at bounding box center [467, 236] width 194 height 27
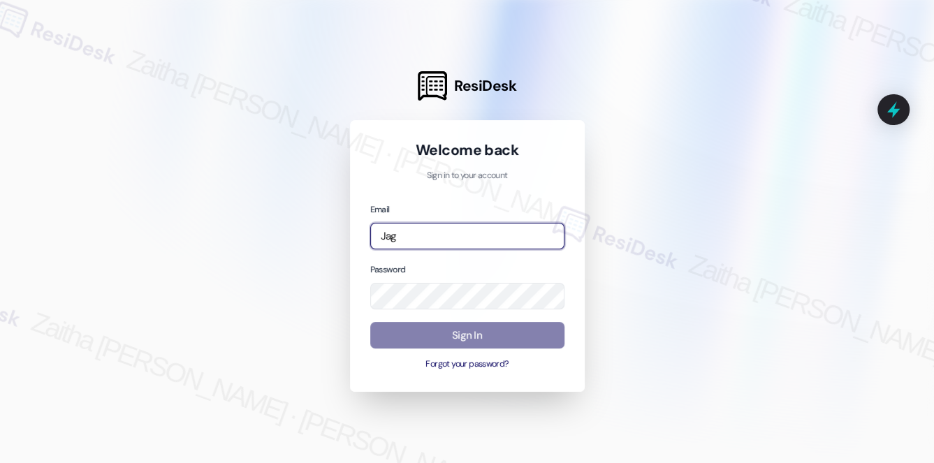
type input "Jag"
click at [447, 231] on input "email" at bounding box center [467, 236] width 194 height 27
drag, startPoint x: 404, startPoint y: 233, endPoint x: 319, endPoint y: 235, distance: 85.2
click at [319, 235] on div "ResiDesk Welcome back Sign in to your account Email jag Password Sign In Forgot…" at bounding box center [467, 231] width 934 height 463
type input "icar"
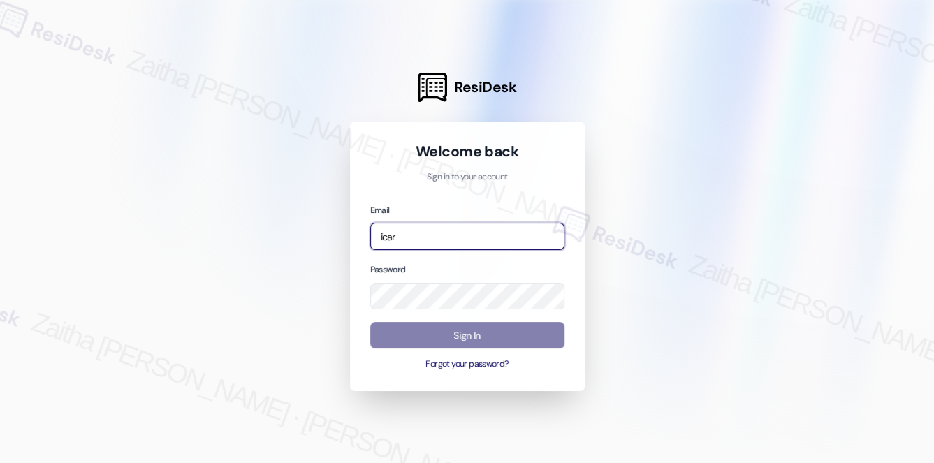
drag, startPoint x: 432, startPoint y: 240, endPoint x: 358, endPoint y: 242, distance: 74.8
click at [358, 242] on div "Welcome back Sign in to your account Email icar Password Sign In Forgot your pa…" at bounding box center [467, 257] width 235 height 270
click at [639, 233] on div at bounding box center [467, 231] width 934 height 463
click at [502, 240] on input "icar" at bounding box center [467, 236] width 194 height 27
click at [0, 462] on com-1password-button at bounding box center [0, 463] width 0 height 0
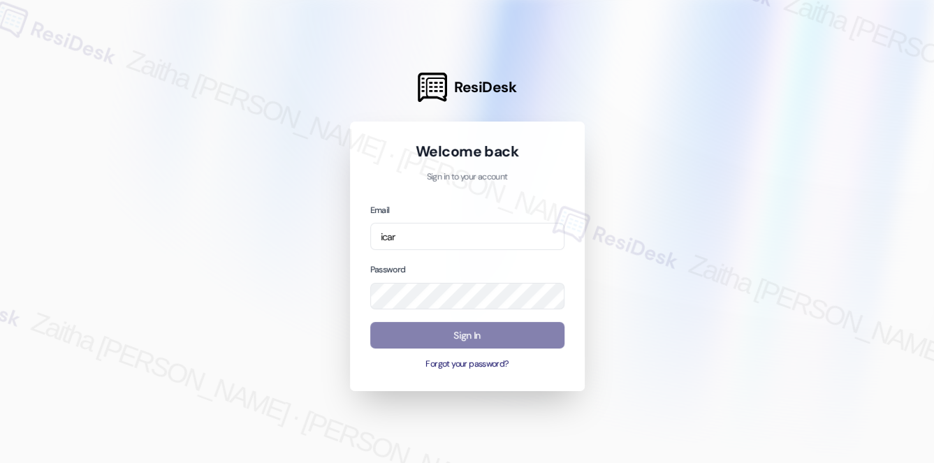
click at [287, 207] on div at bounding box center [467, 231] width 934 height 463
click at [420, 239] on input "icar" at bounding box center [467, 236] width 194 height 27
